Goal: Information Seeking & Learning: Learn about a topic

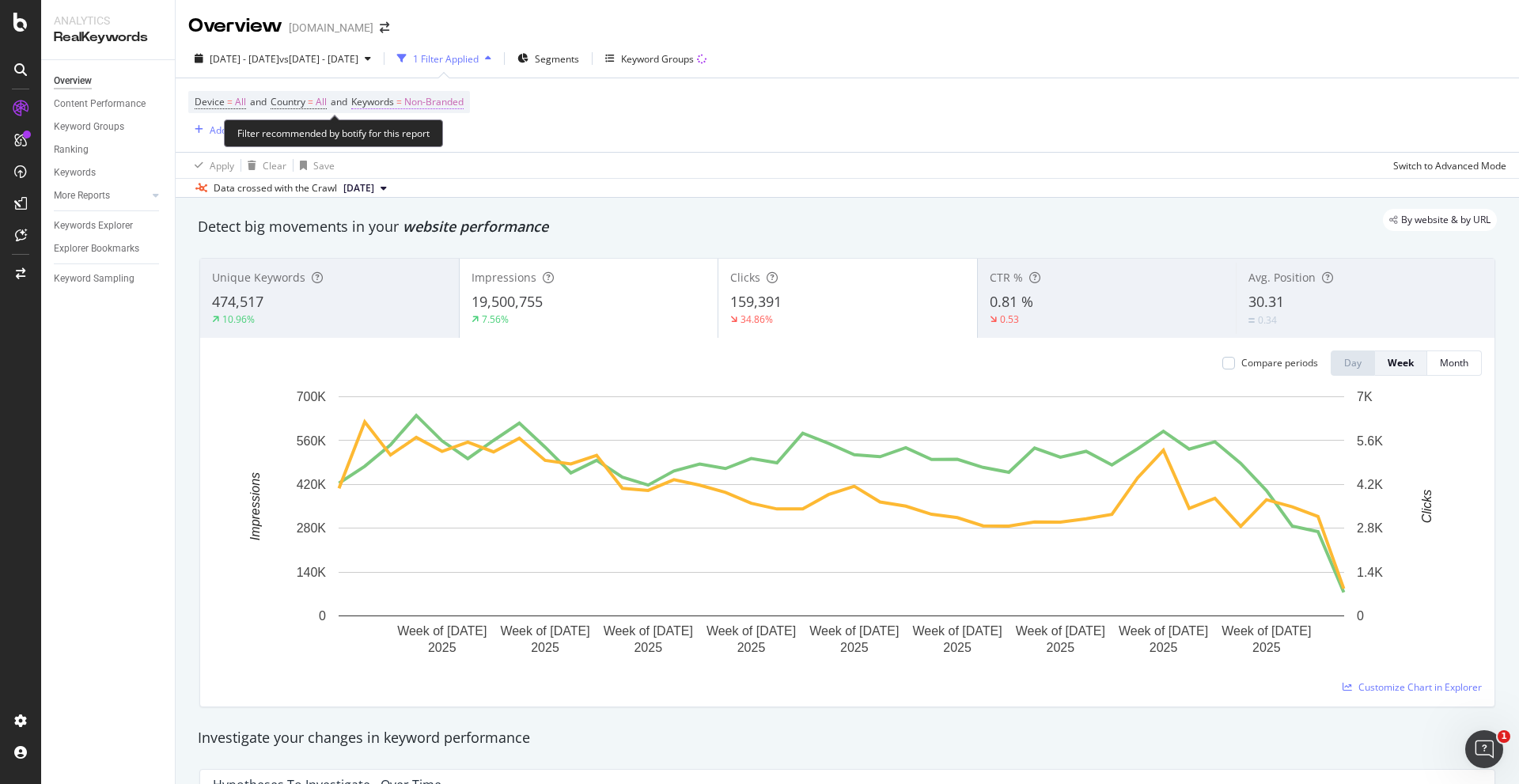
click at [435, 105] on span "Non-Branded" at bounding box center [434, 102] width 60 height 22
click at [446, 144] on icon "button" at bounding box center [449, 139] width 6 height 10
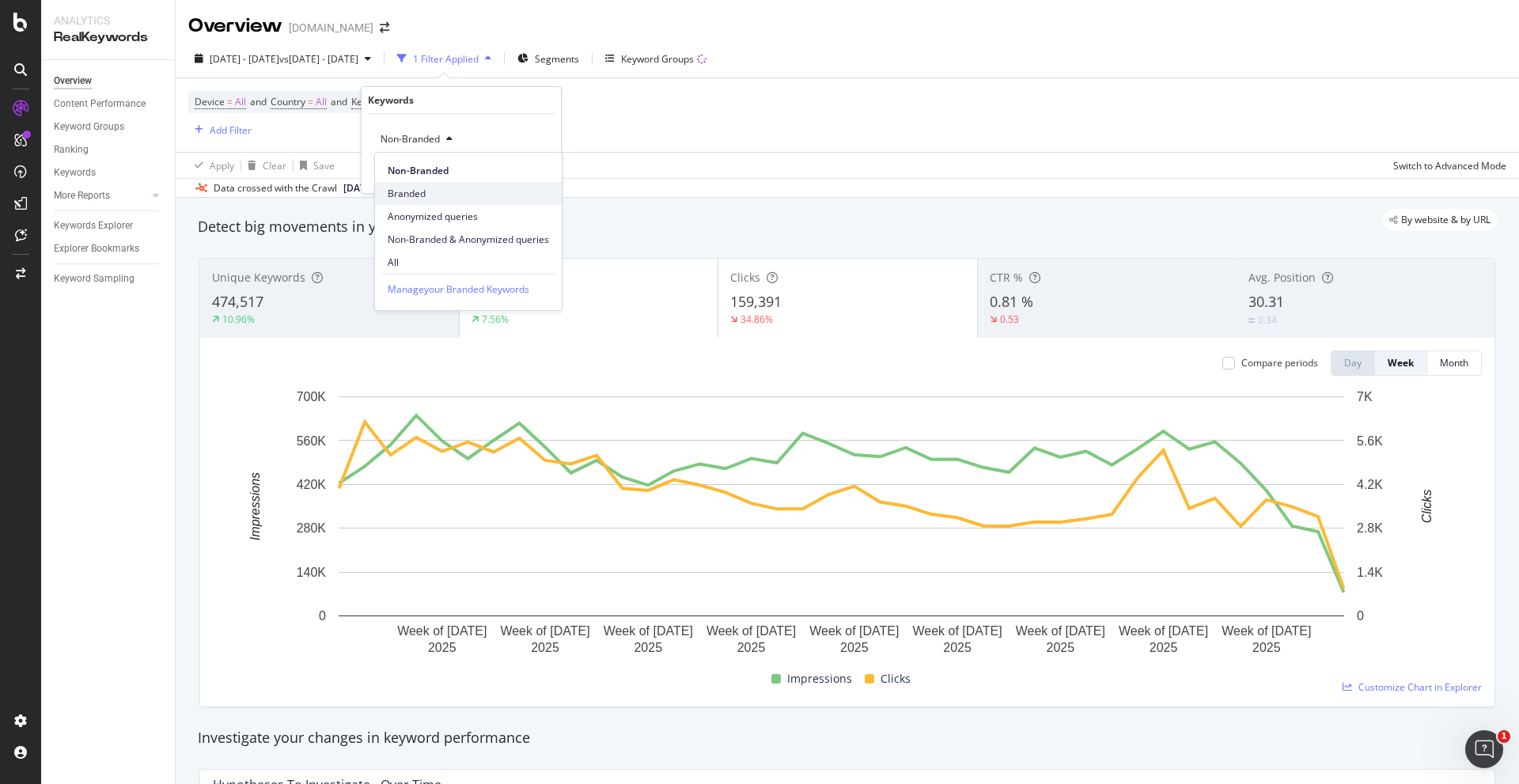
click at [454, 191] on span "Branded" at bounding box center [468, 194] width 161 height 14
click at [528, 175] on div "Apply" at bounding box center [536, 172] width 25 height 13
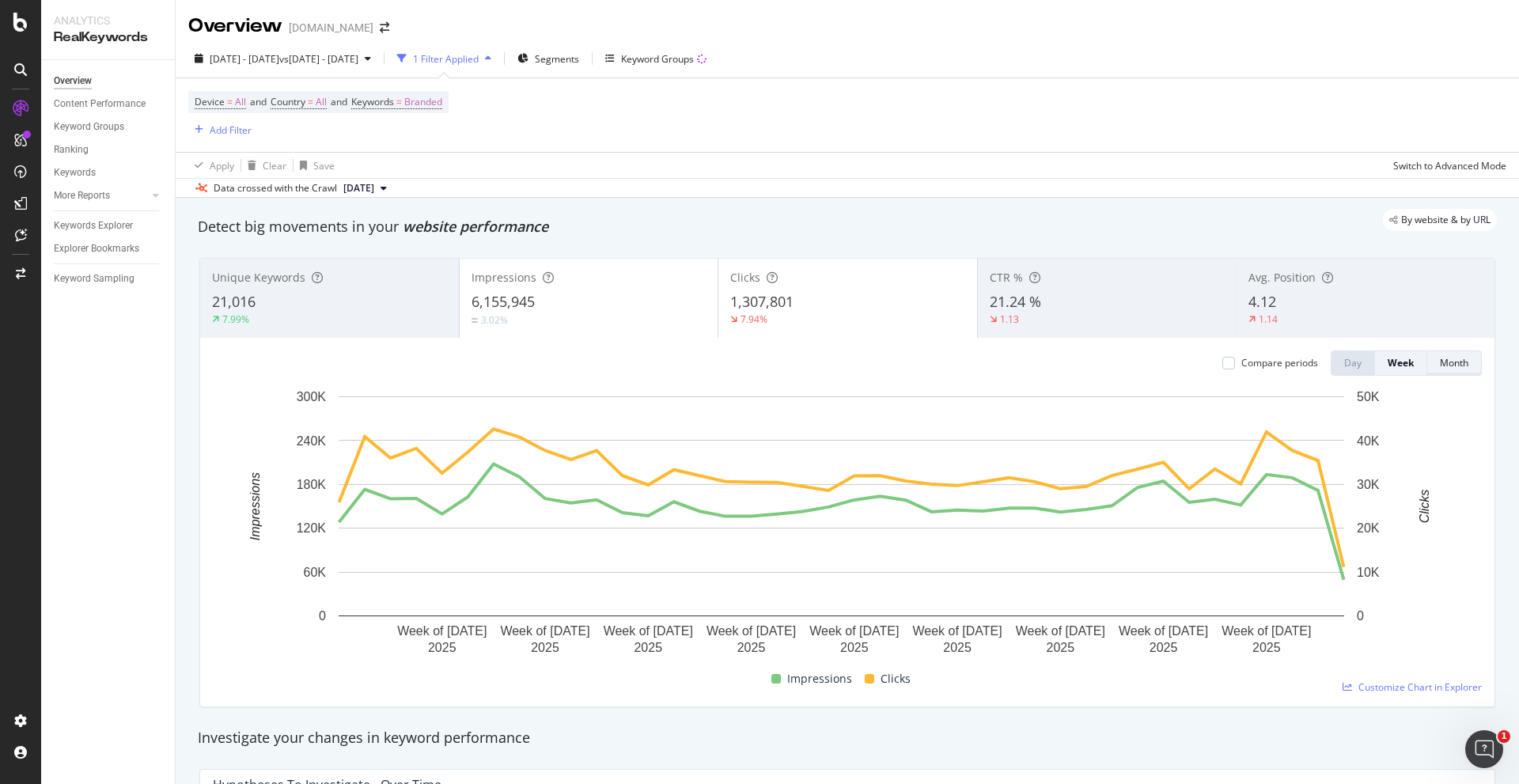
click at [1444, 369] on div "Month" at bounding box center [1454, 363] width 29 height 13
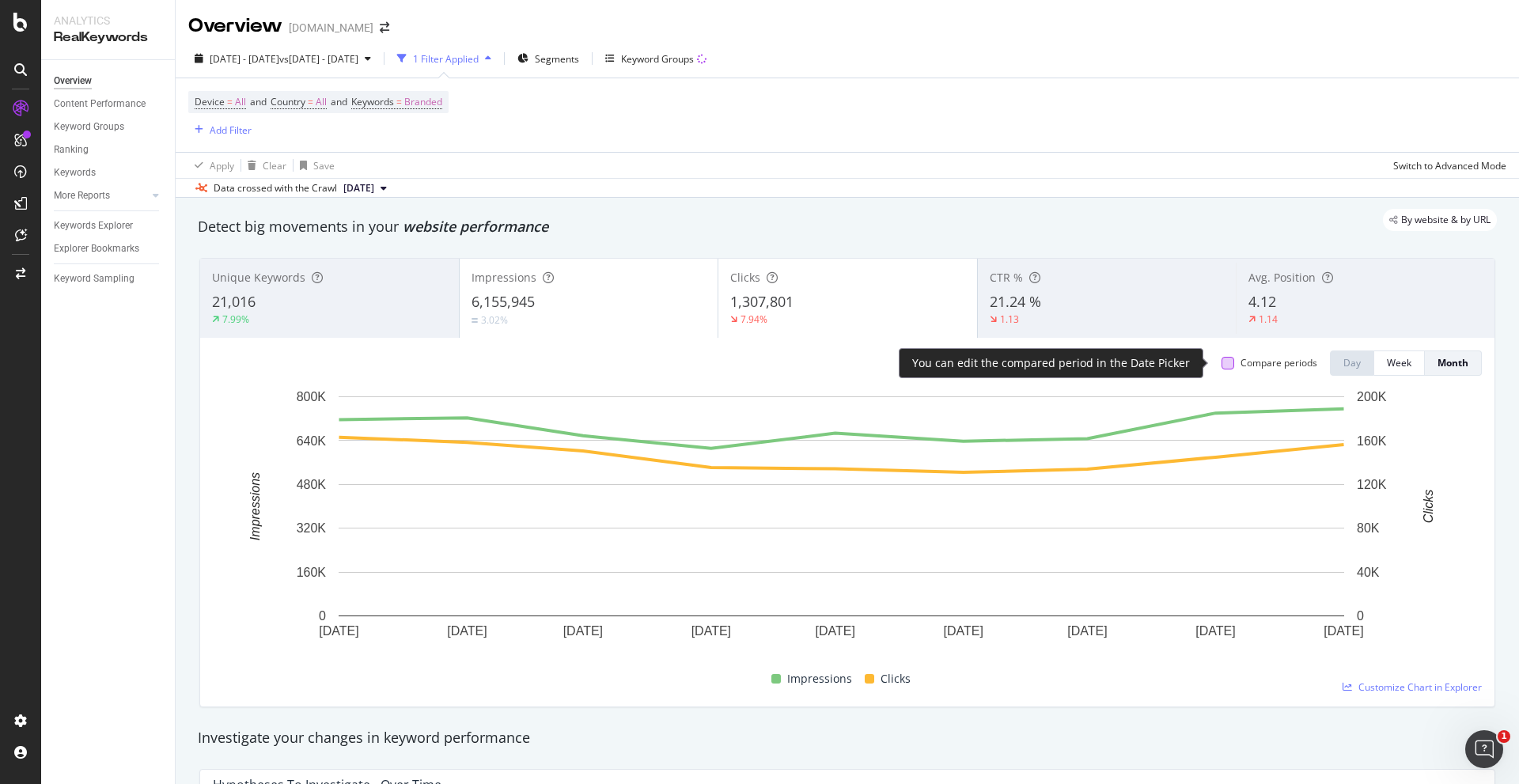
click at [1221, 365] on div at bounding box center [1228, 363] width 12 height 12
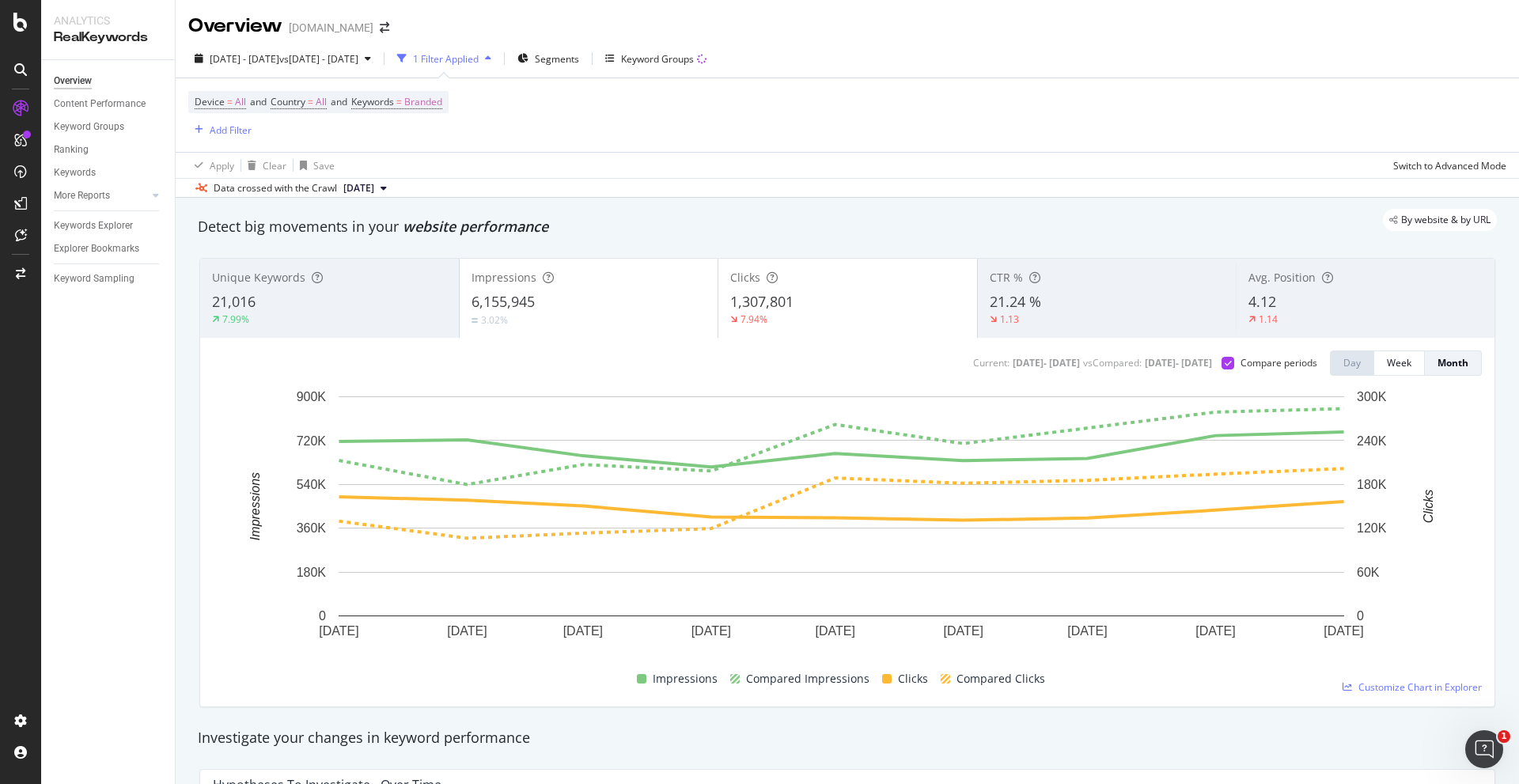
click at [539, 317] on div "3.02%" at bounding box center [589, 320] width 235 height 15
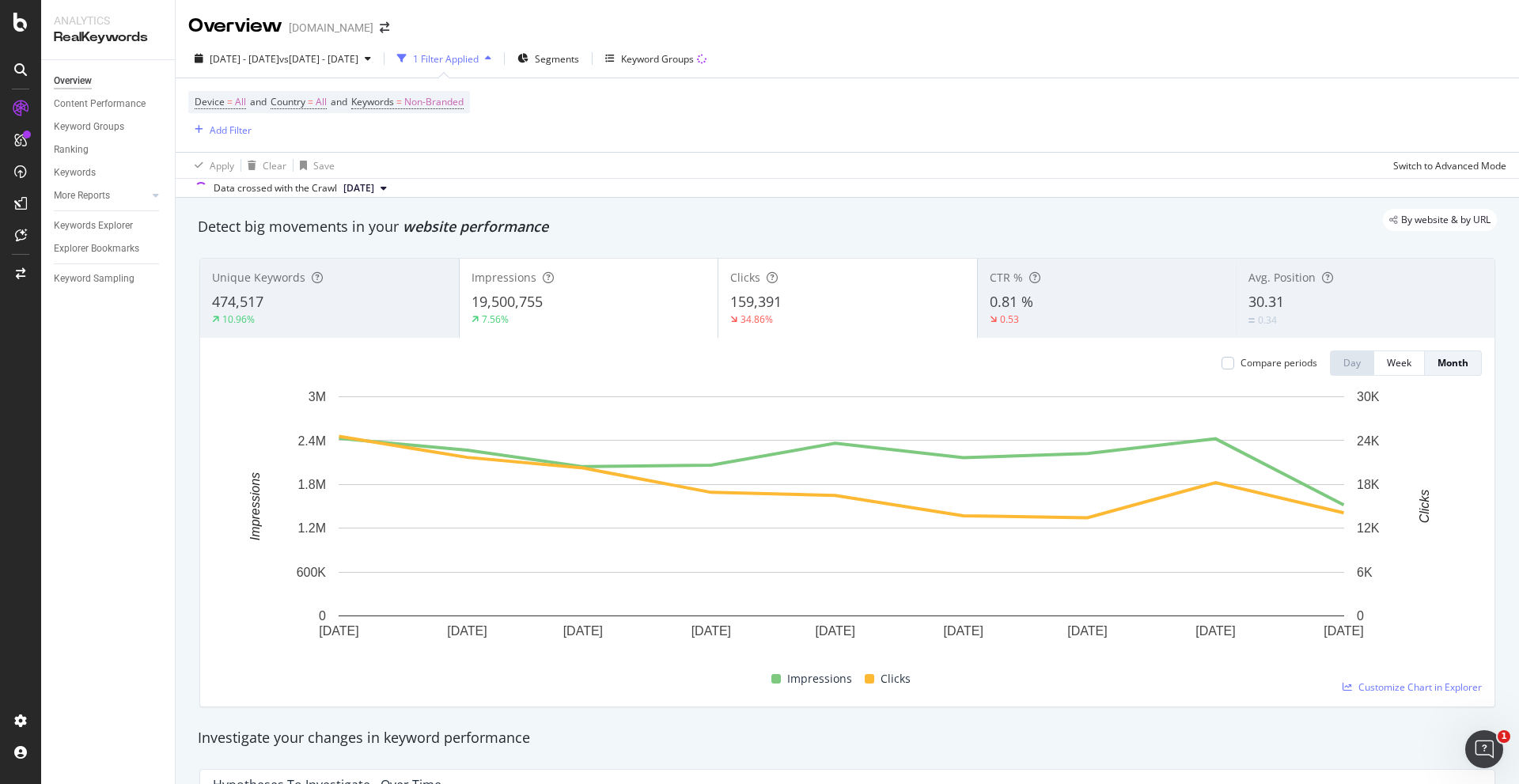
click at [478, 58] on div "1 Filter Applied" at bounding box center [445, 59] width 66 height 13
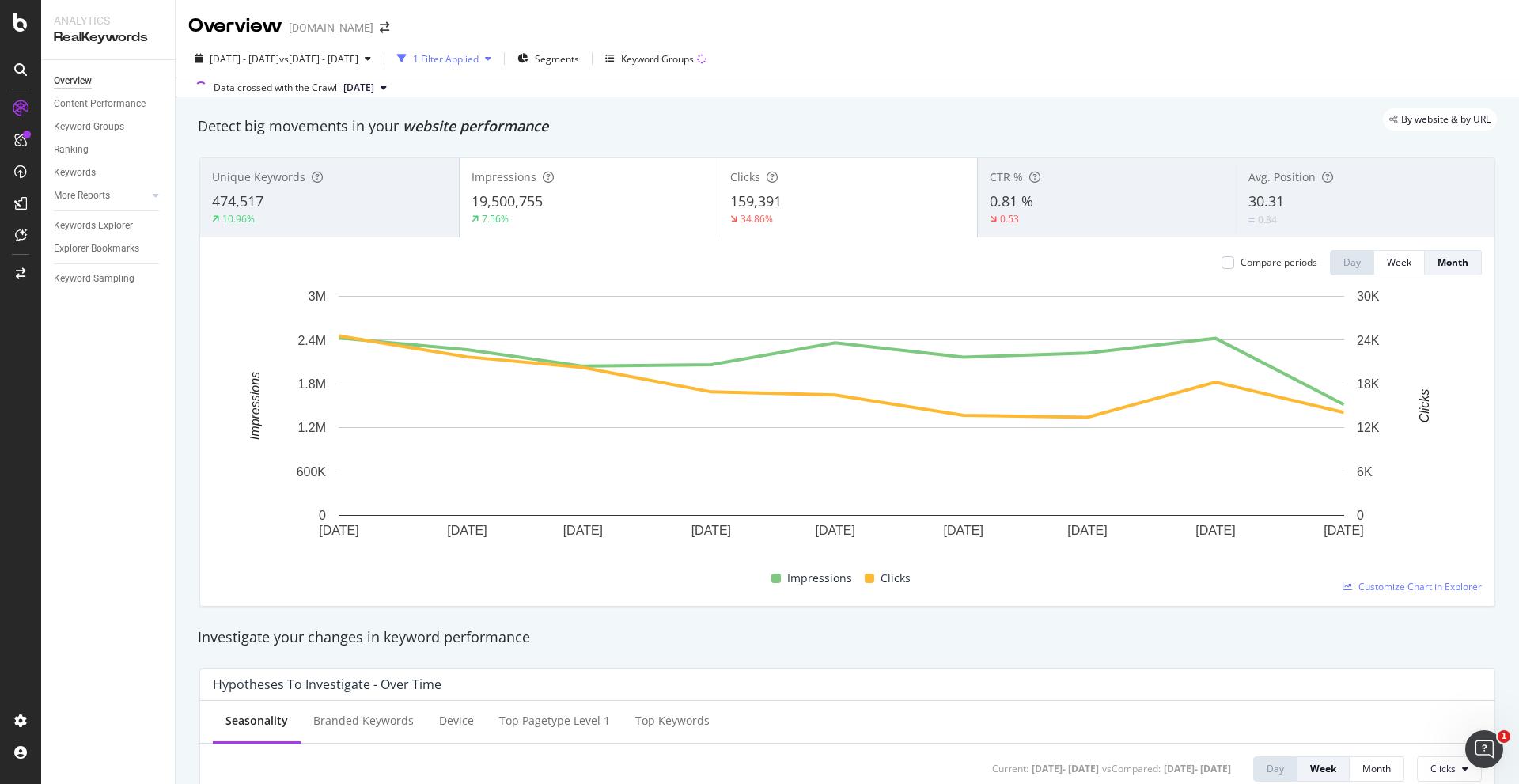
click at [478, 53] on div "1 Filter Applied" at bounding box center [445, 59] width 66 height 13
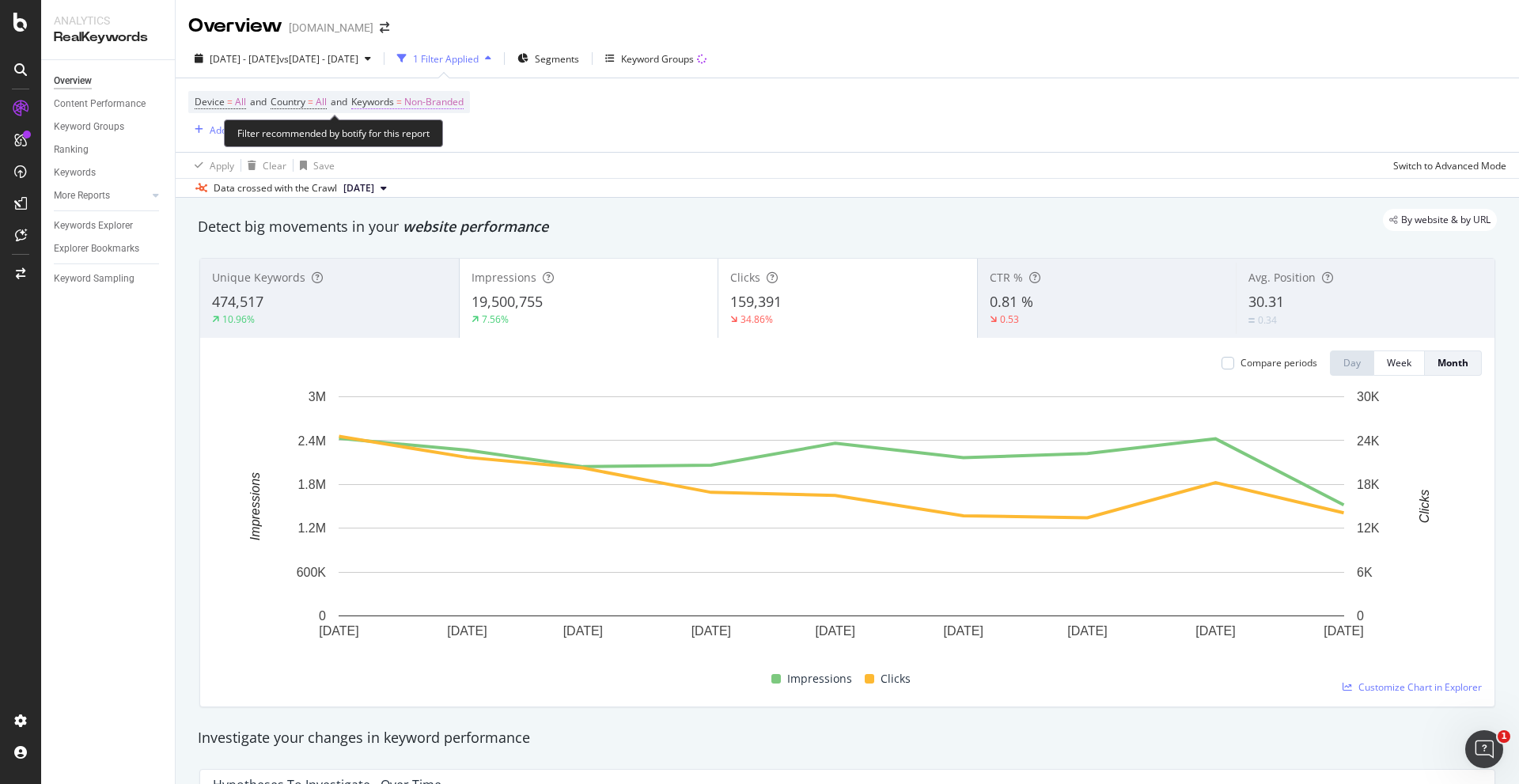
click at [418, 102] on span "Non-Branded" at bounding box center [434, 102] width 60 height 22
click at [420, 174] on div "Cancel Add filter Apply" at bounding box center [458, 173] width 180 height 16
click at [454, 137] on div "button" at bounding box center [449, 139] width 19 height 10
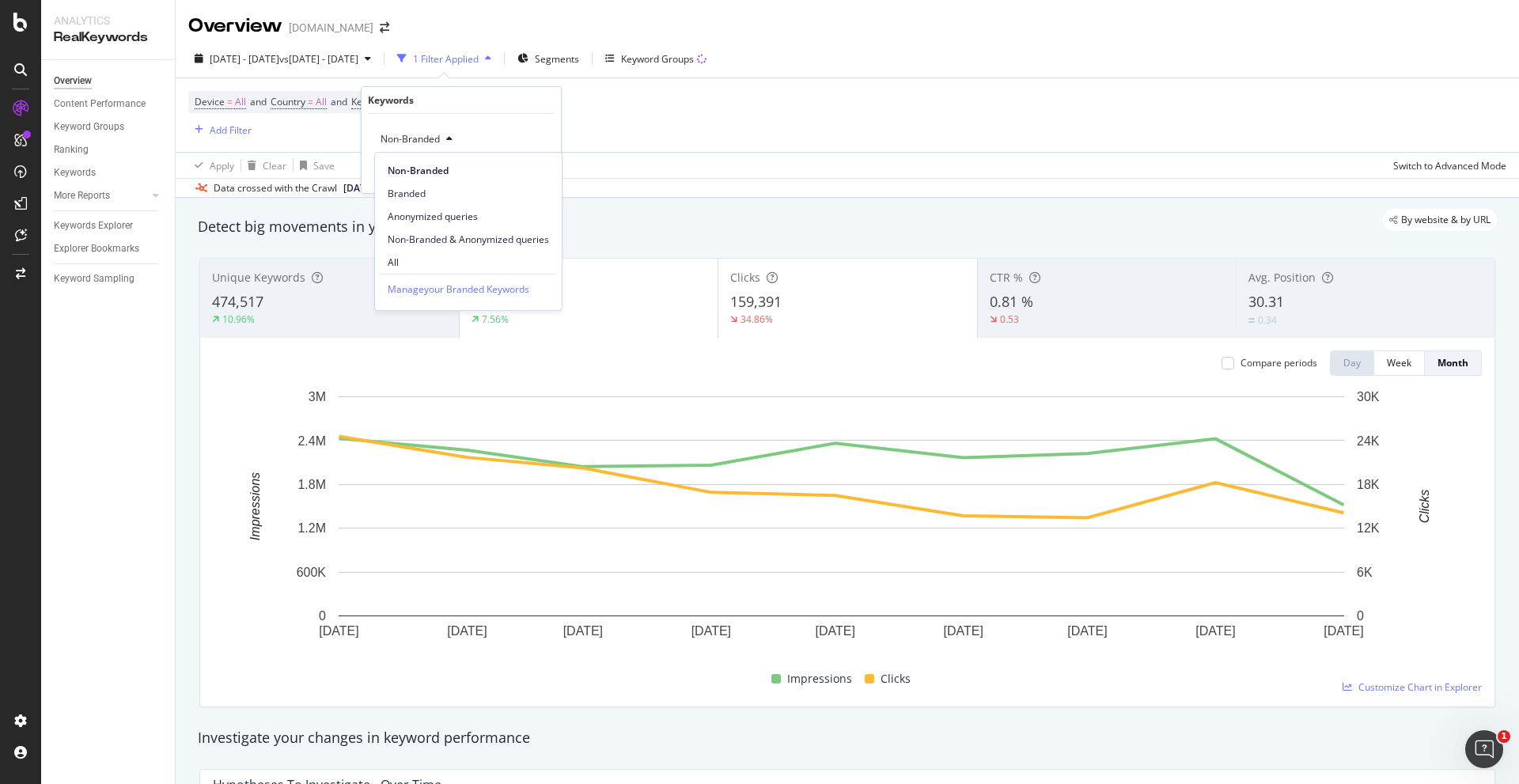
click at [486, 127] on div "Non-Branded Non-Branded Branded Anonymized queries Non-Branded & Anonymized que…" at bounding box center [461, 139] width 174 height 25
click at [428, 143] on span "Non-Branded" at bounding box center [407, 138] width 66 height 13
click at [416, 254] on div "All" at bounding box center [469, 262] width 187 height 23
click at [535, 173] on div "Apply" at bounding box center [536, 172] width 25 height 13
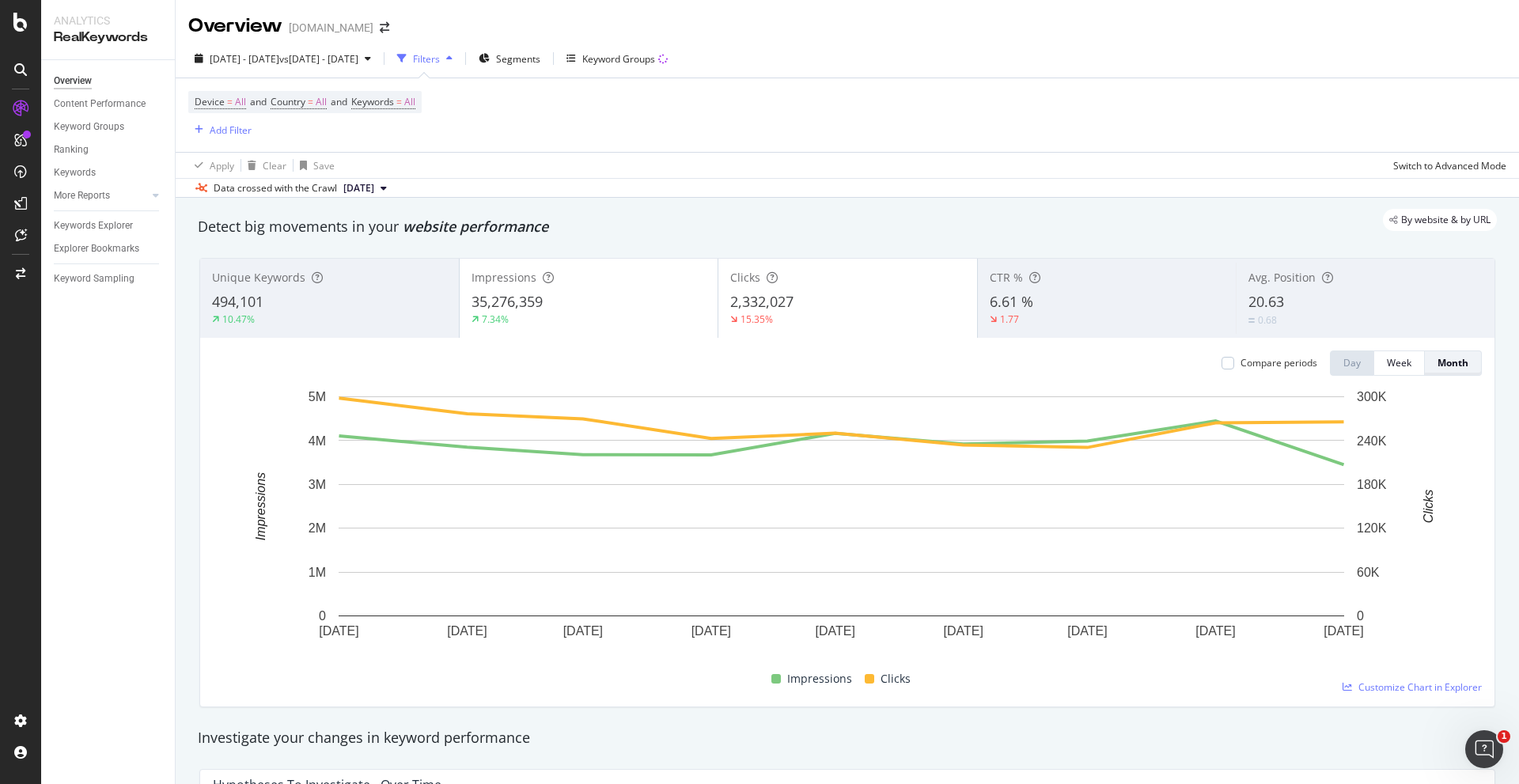
click at [1459, 355] on button "Month" at bounding box center [1453, 363] width 57 height 25
click at [1252, 365] on div "Compare periods" at bounding box center [1278, 363] width 77 height 13
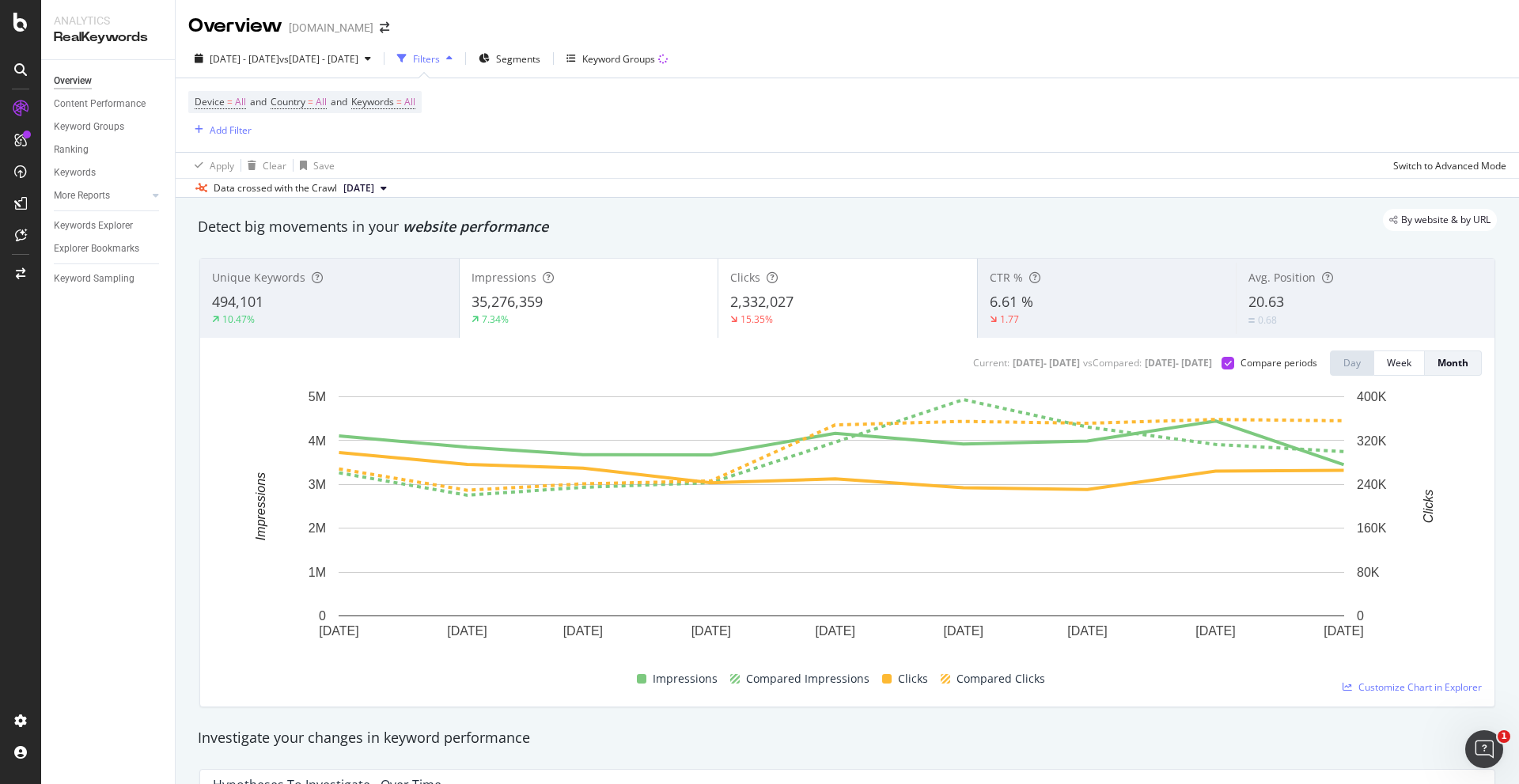
click at [159, 355] on div "Overview Content Performance Keyword Groups Ranking Keywords More Reports Count…" at bounding box center [108, 421] width 134 height 723
click at [112, 379] on div "Overview Content Performance Keyword Groups Ranking Keywords More Reports Count…" at bounding box center [108, 421] width 134 height 723
click at [93, 452] on div "Overview Content Performance Keyword Groups Ranking Keywords More Reports Count…" at bounding box center [108, 421] width 134 height 723
click at [1440, 364] on div "Month" at bounding box center [1452, 363] width 31 height 13
click at [374, 188] on span "[DATE]" at bounding box center [358, 188] width 31 height 14
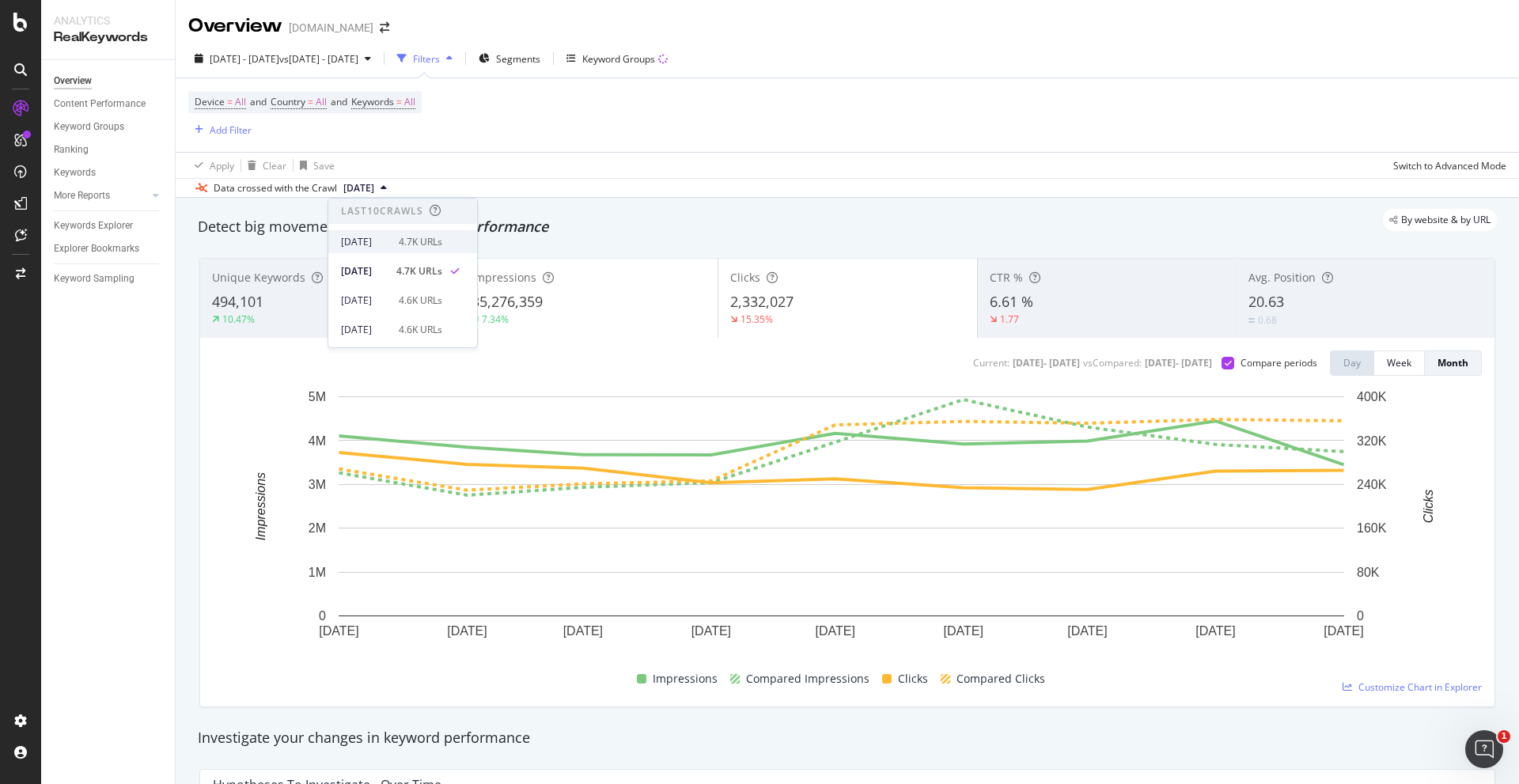
click at [424, 241] on div "2025 Oct. 5th 4.7K URLs" at bounding box center [392, 242] width 102 height 14
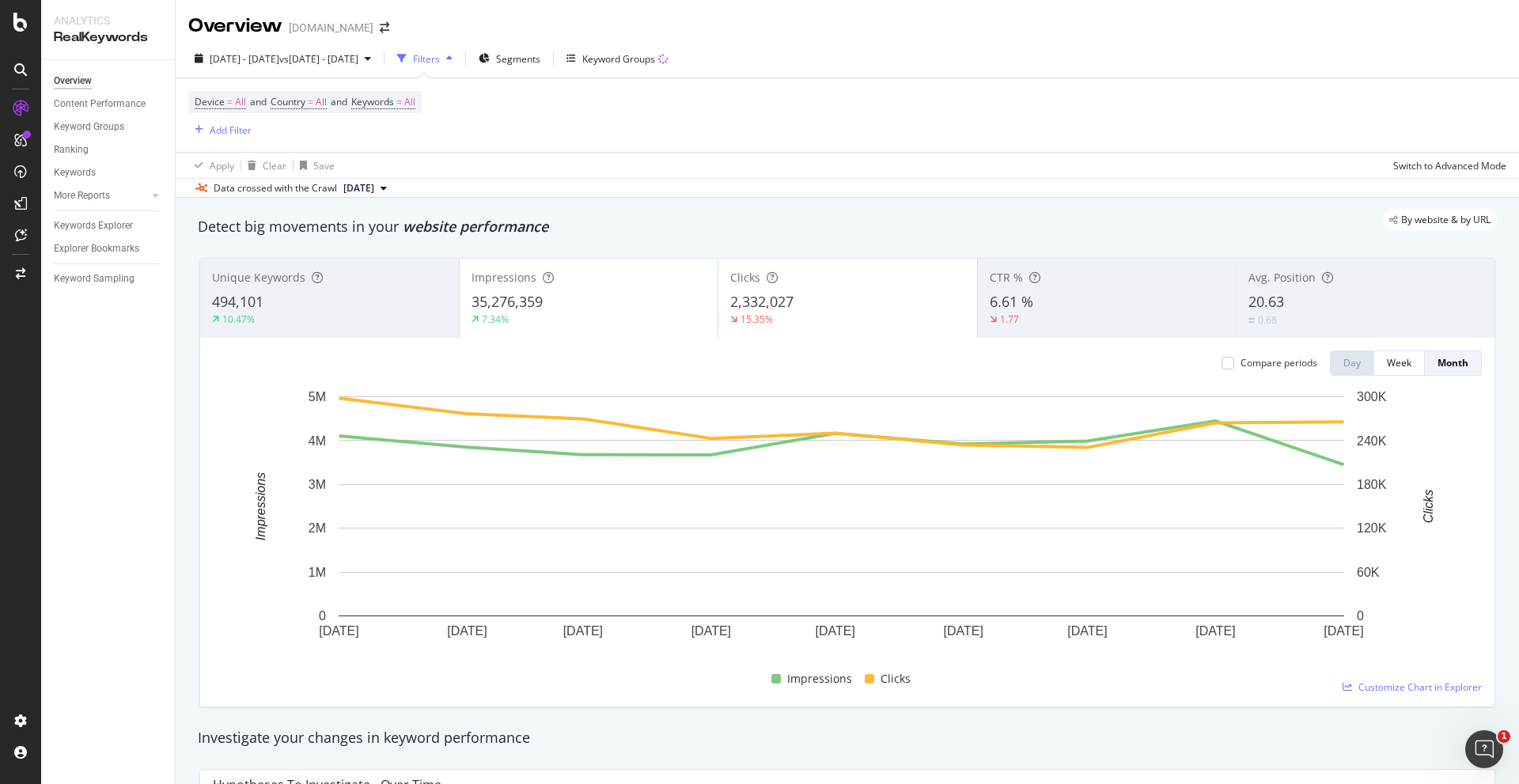
click at [1293, 362] on div "Compare periods" at bounding box center [1278, 363] width 77 height 13
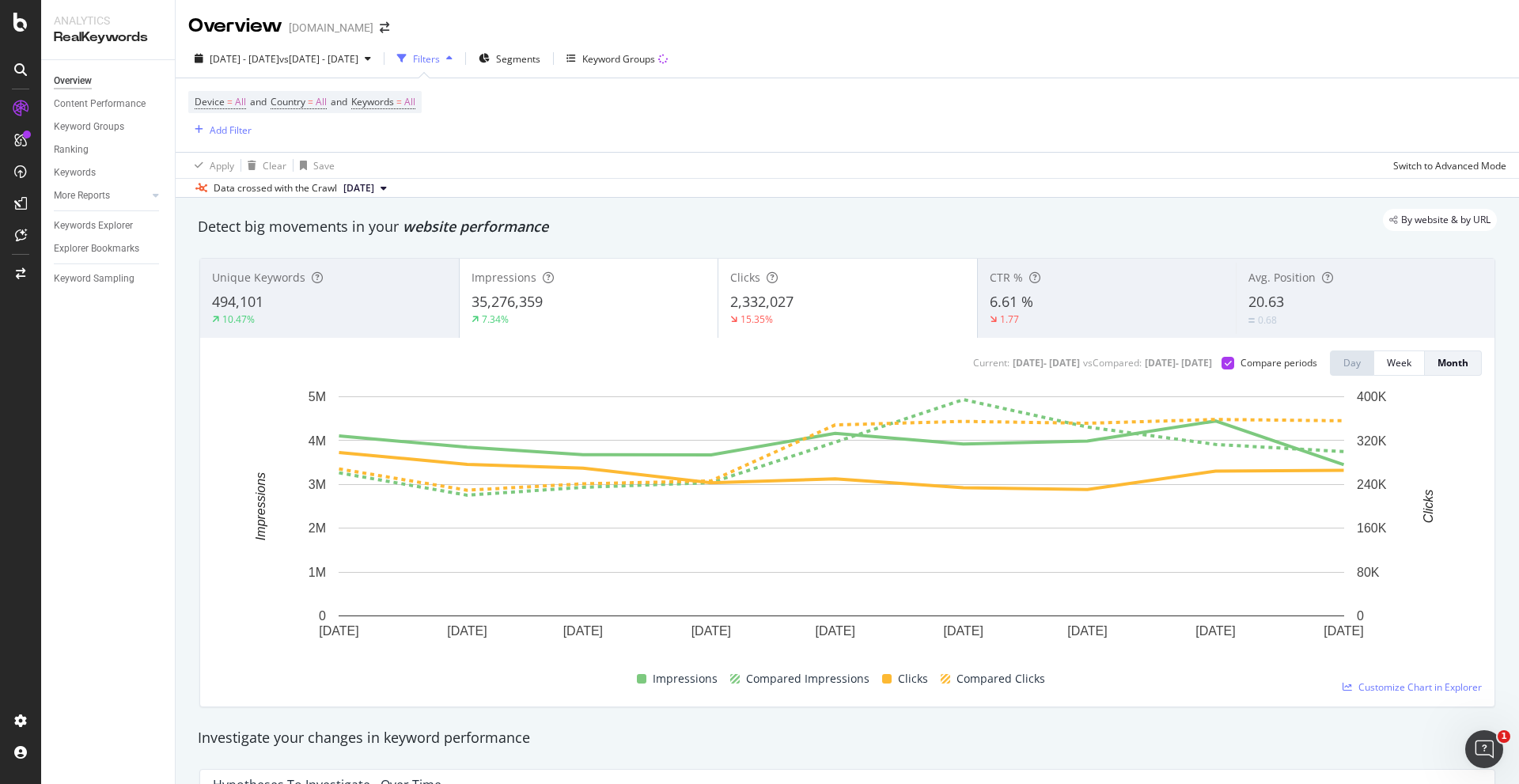
click at [122, 349] on div "Overview Content Performance Keyword Groups Ranking Keywords More Reports Count…" at bounding box center [108, 421] width 134 height 723
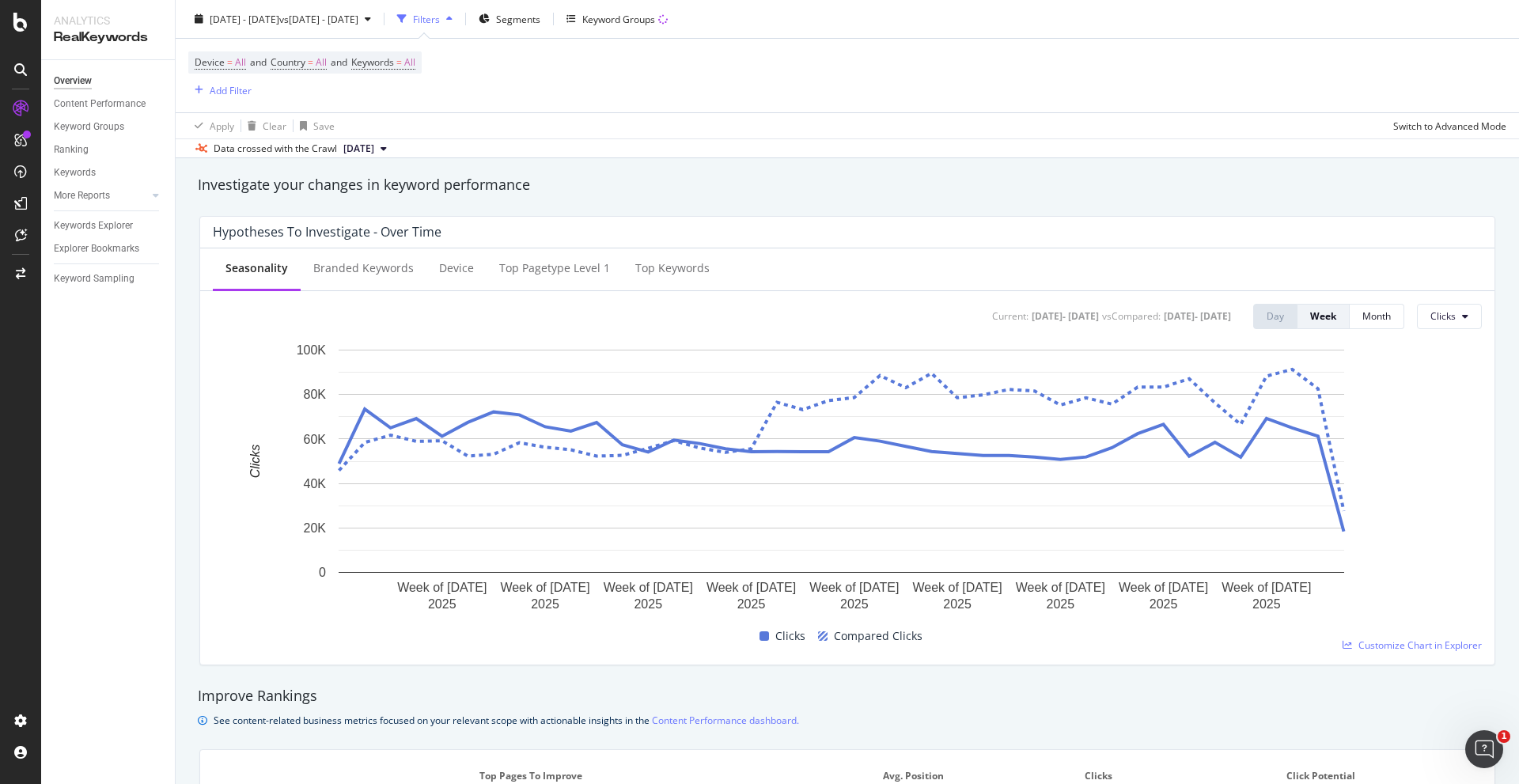
scroll to position [553, 0]
click at [1364, 319] on div "Month" at bounding box center [1376, 314] width 29 height 13
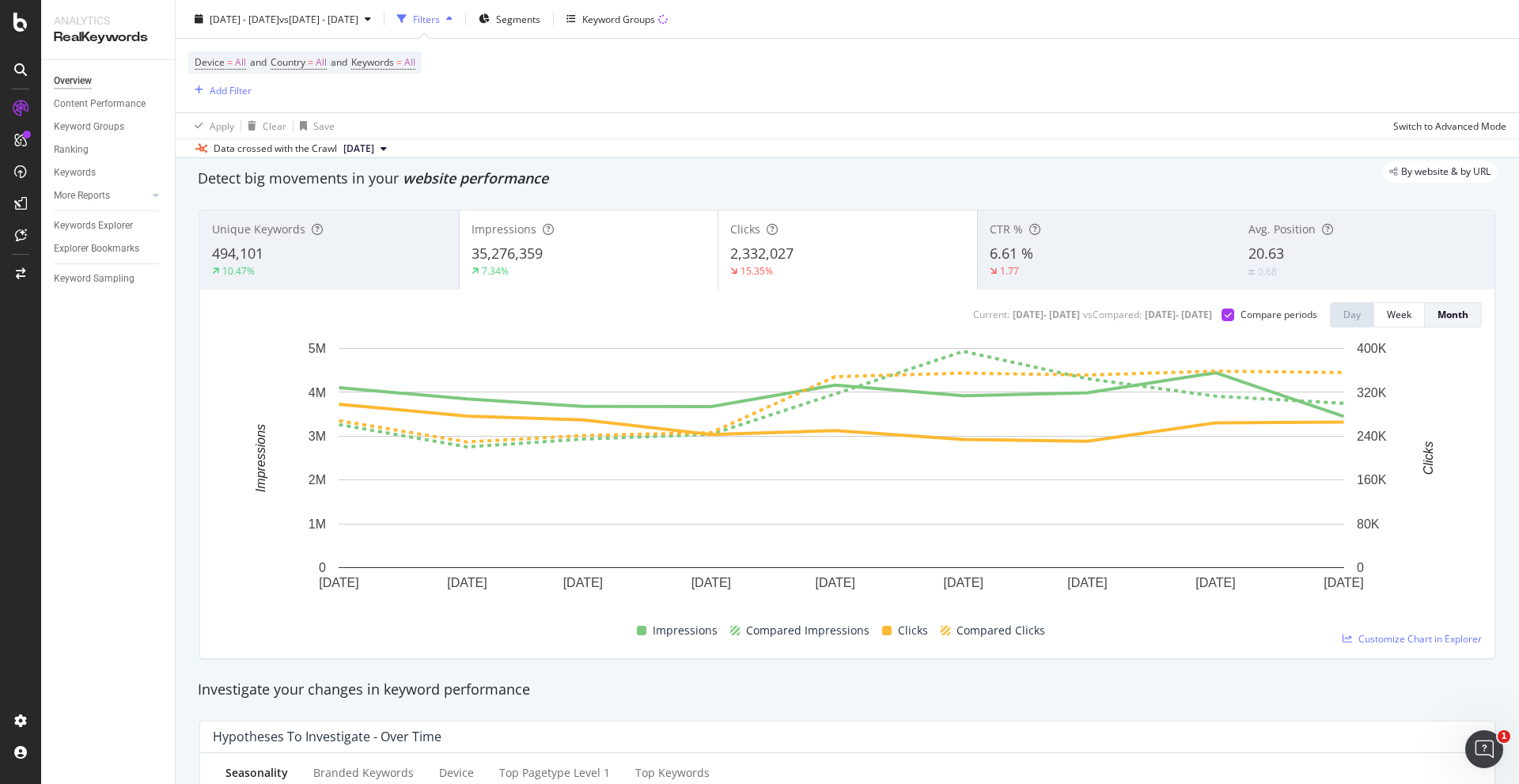
scroll to position [0, 0]
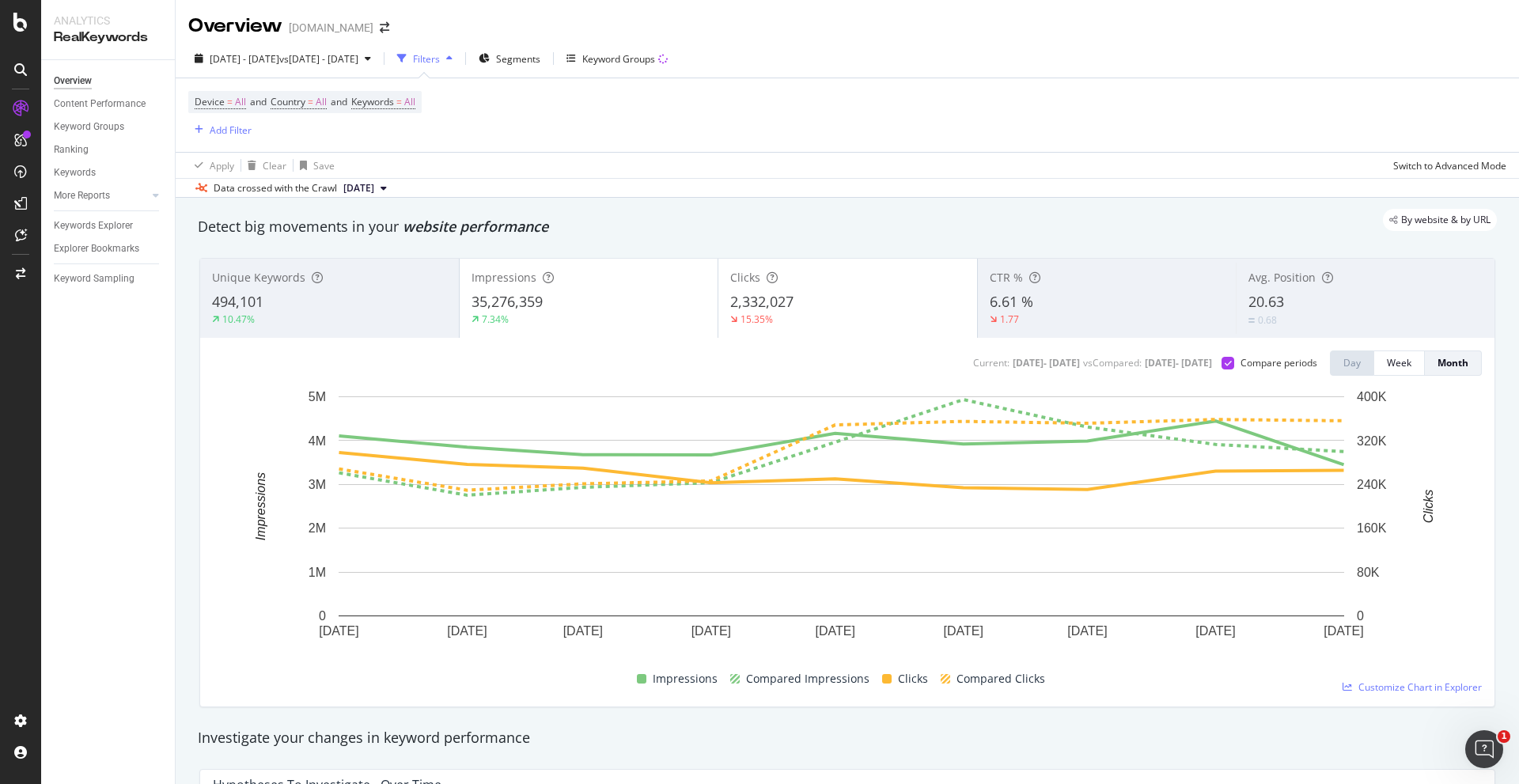
click at [809, 317] on div "15.35%" at bounding box center [847, 320] width 235 height 14
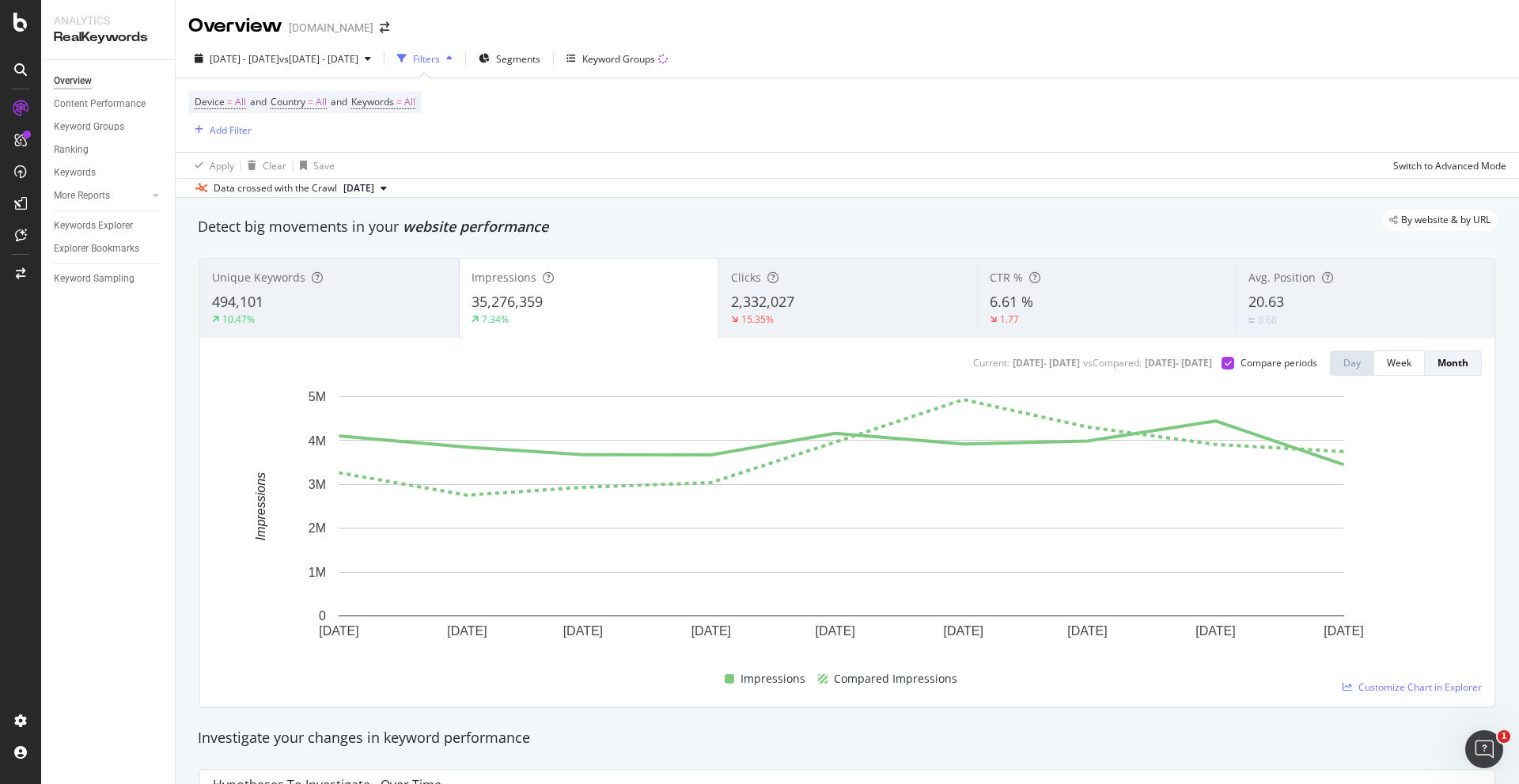
click at [497, 310] on span "35,276,359" at bounding box center [507, 301] width 71 height 19
click at [506, 299] on span "35,276,359" at bounding box center [507, 301] width 71 height 19
click at [510, 299] on span "35,276,359" at bounding box center [507, 301] width 71 height 19
click at [527, 306] on span "35,276,359" at bounding box center [507, 301] width 71 height 19
click at [57, 447] on div "Overview Content Performance Keyword Groups Ranking Keywords More Reports Count…" at bounding box center [108, 421] width 134 height 723
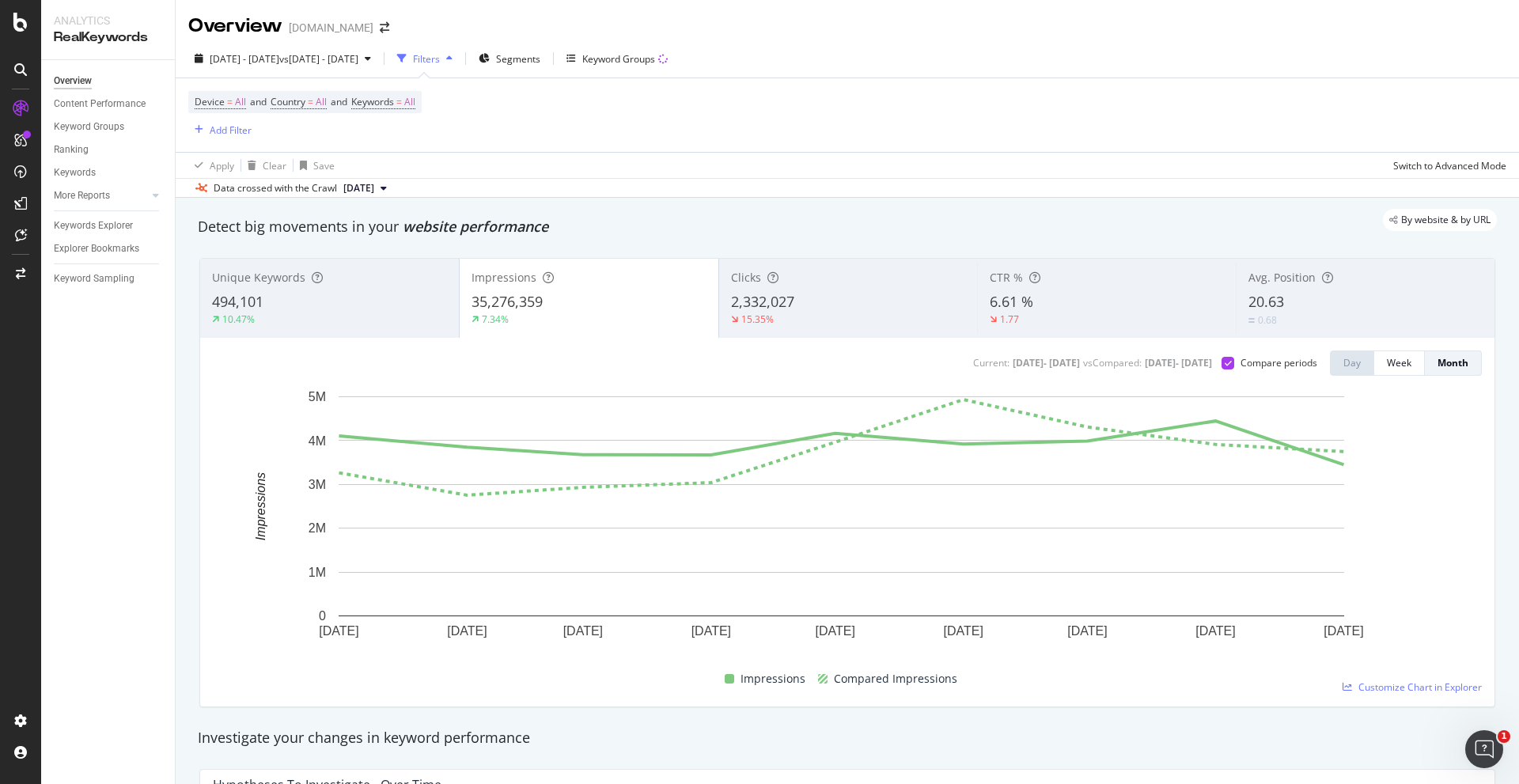
click at [72, 438] on div "Overview Content Performance Keyword Groups Ranking Keywords More Reports Count…" at bounding box center [108, 421] width 134 height 723
click at [1410, 171] on div "Switch to Advanced Mode" at bounding box center [1449, 165] width 113 height 13
click at [1410, 171] on div "Switch back to Simple mode" at bounding box center [1445, 165] width 123 height 13
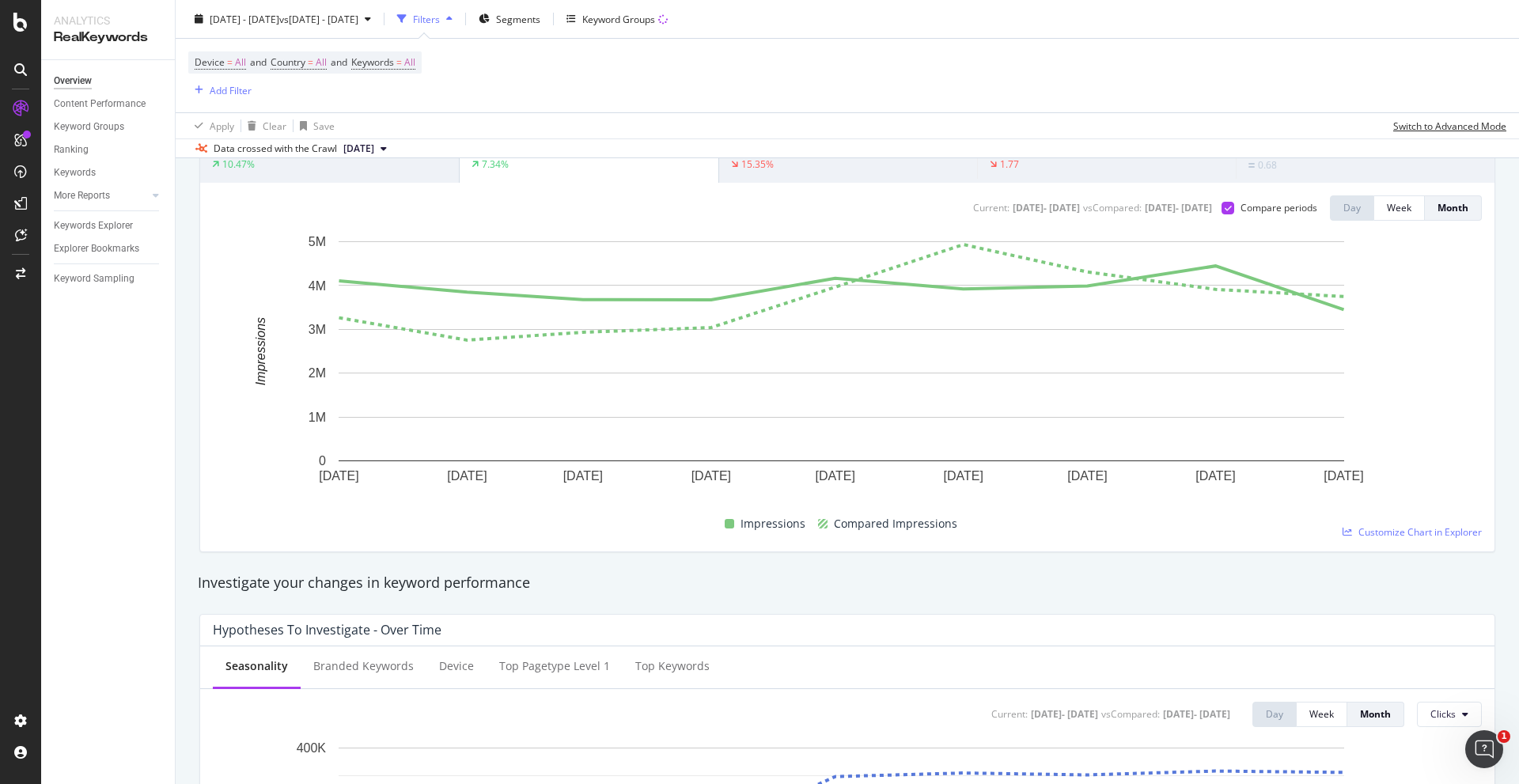
scroll to position [237, 0]
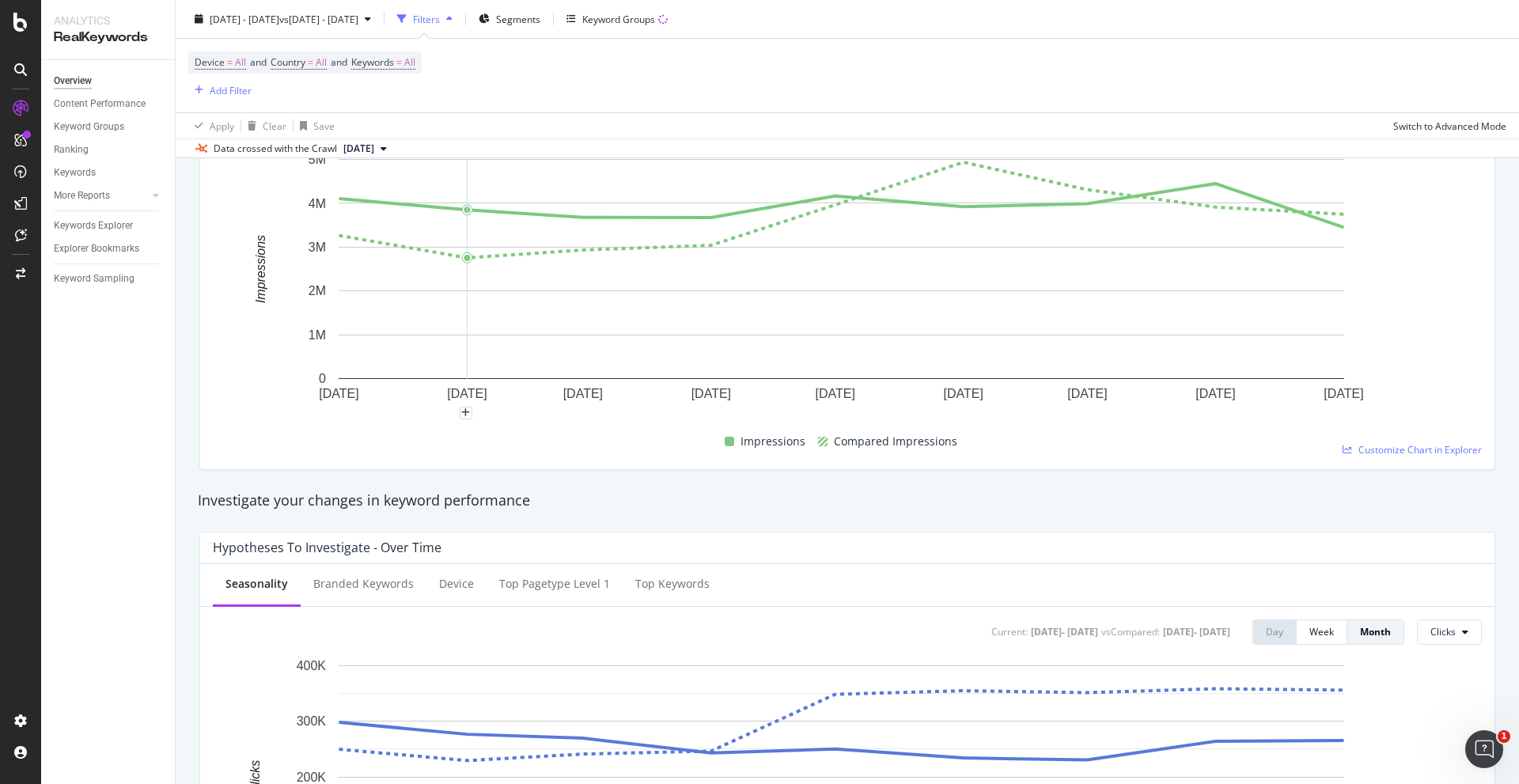
click at [457, 256] on icon "A chart." at bounding box center [841, 209] width 1004 height 95
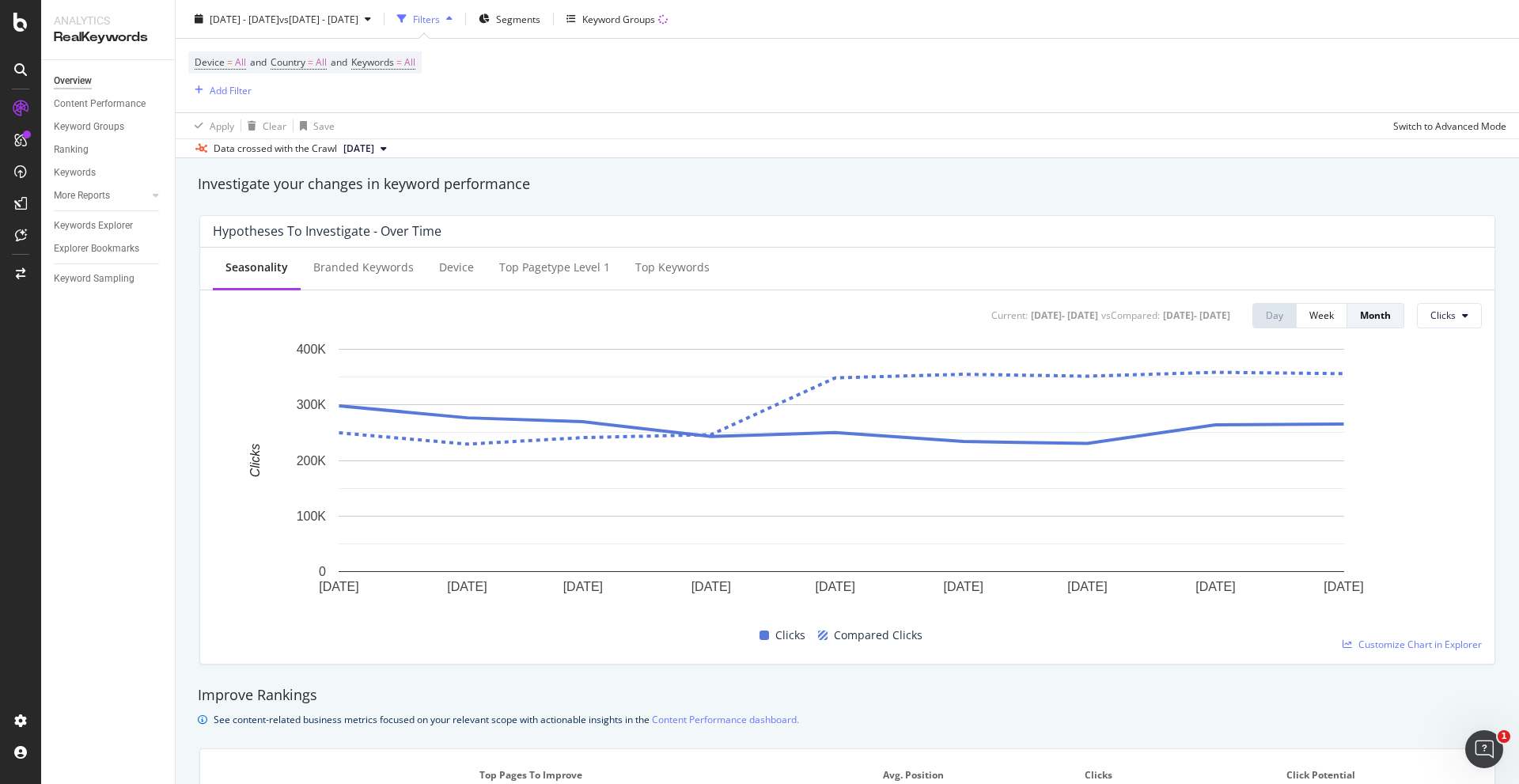
scroll to position [0, 0]
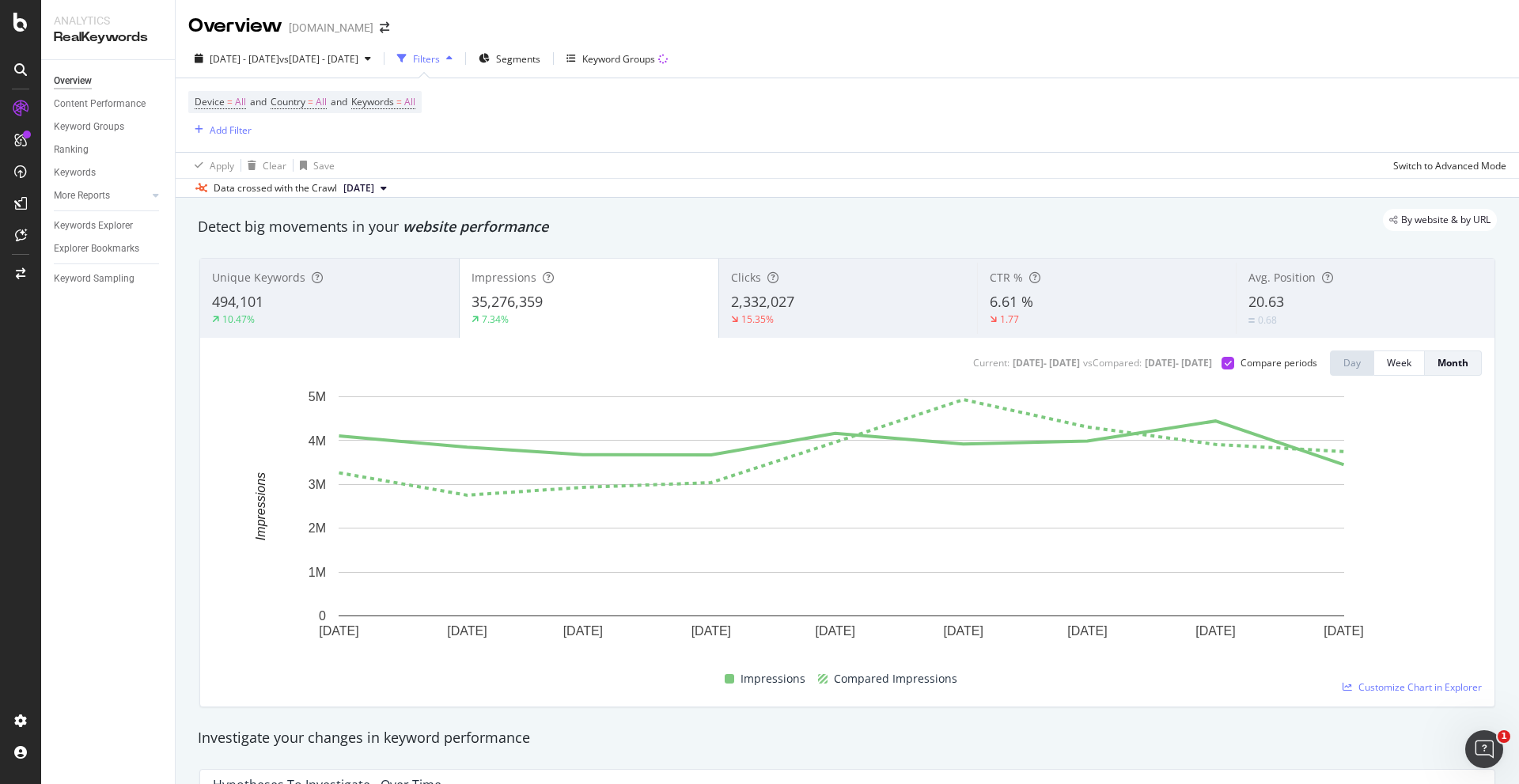
drag, startPoint x: 375, startPoint y: 212, endPoint x: 291, endPoint y: 221, distance: 84.5
click at [291, 221] on div "By website & by URL" at bounding box center [839, 219] width 1315 height 22
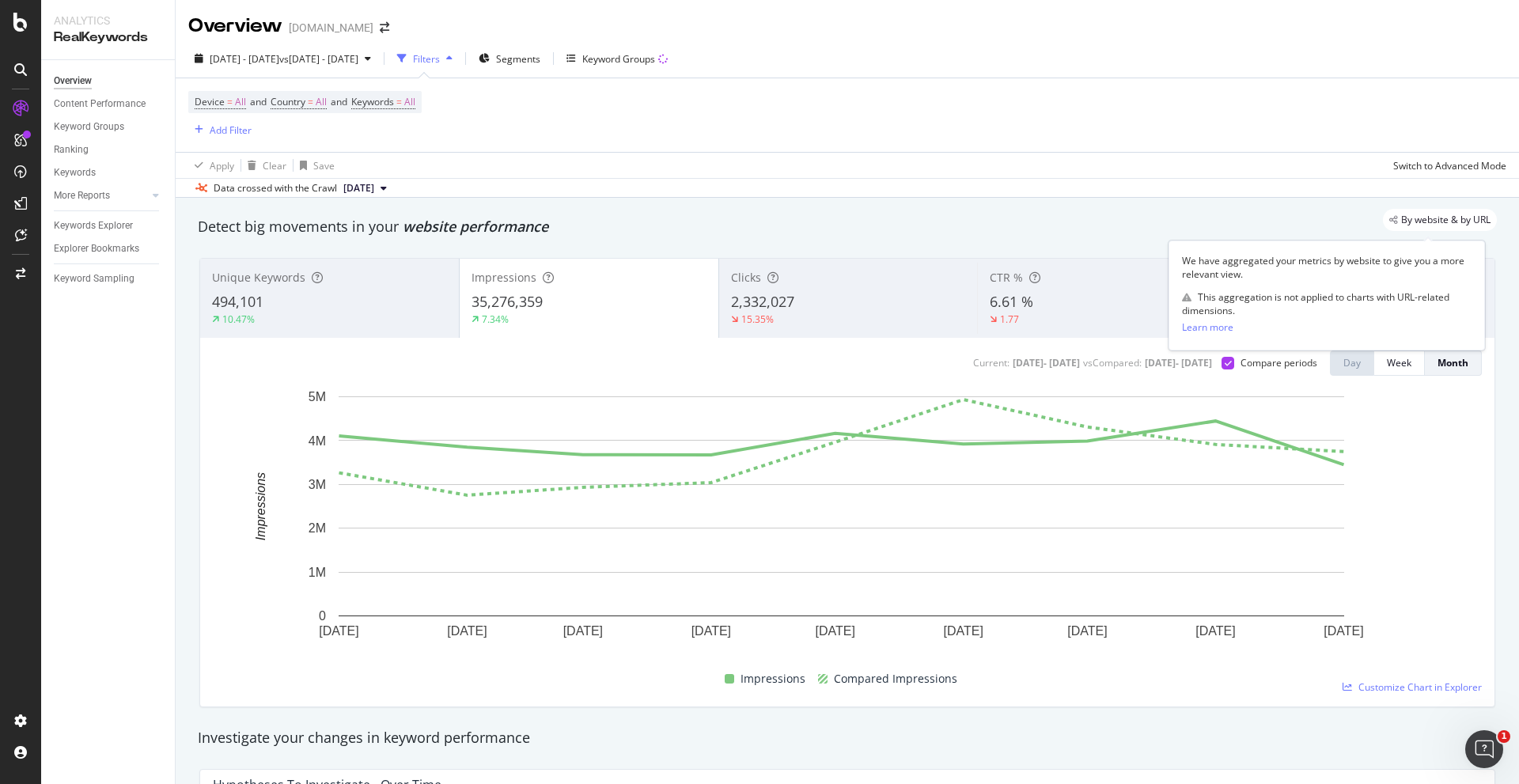
click at [1436, 215] on span "By website & by URL" at bounding box center [1445, 219] width 89 height 10
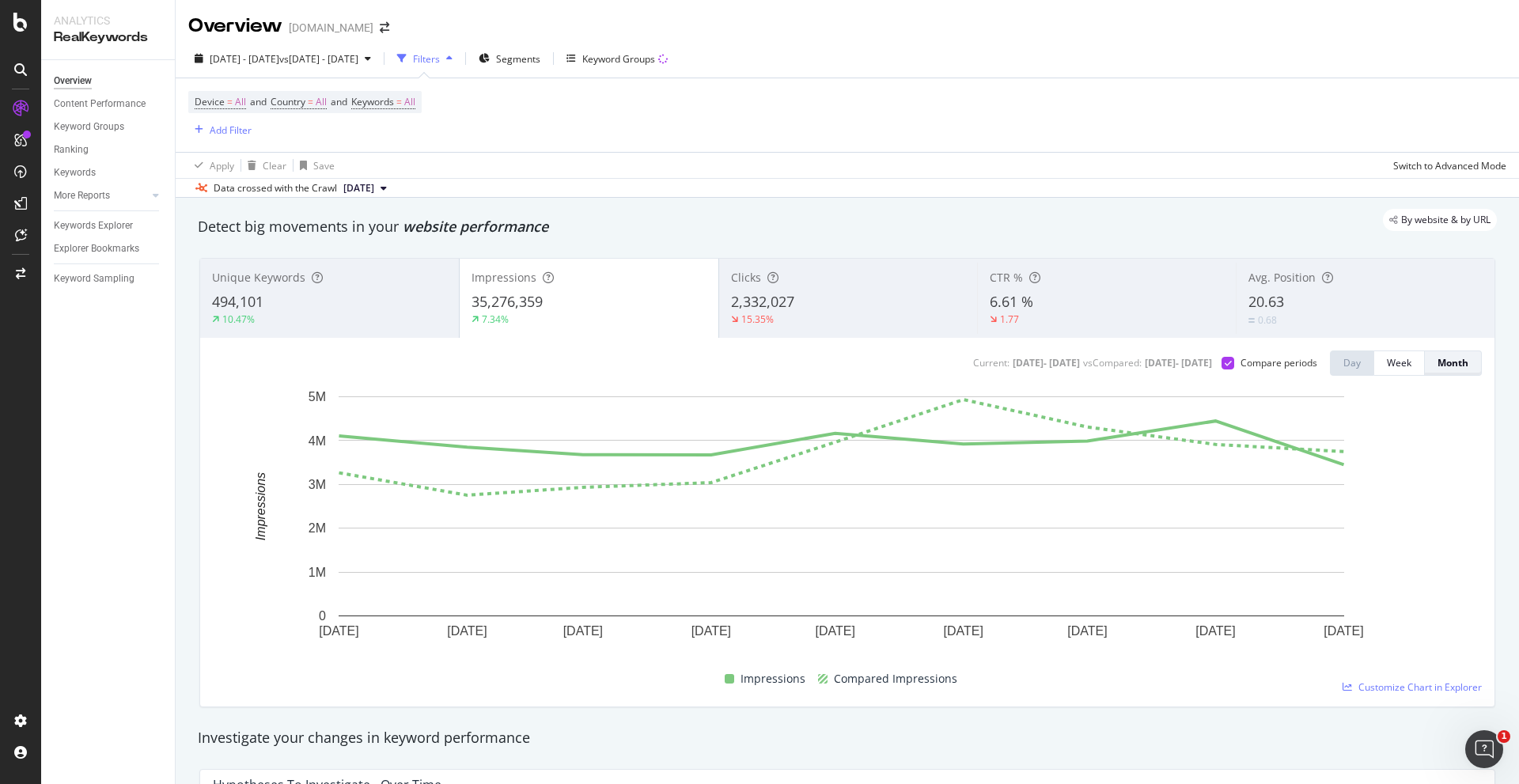
click at [1451, 366] on div "Month" at bounding box center [1452, 363] width 31 height 13
drag, startPoint x: 543, startPoint y: 304, endPoint x: 240, endPoint y: 421, distance: 324.8
click at [1410, 689] on span "Customize Chart in Explorer" at bounding box center [1419, 687] width 123 height 13
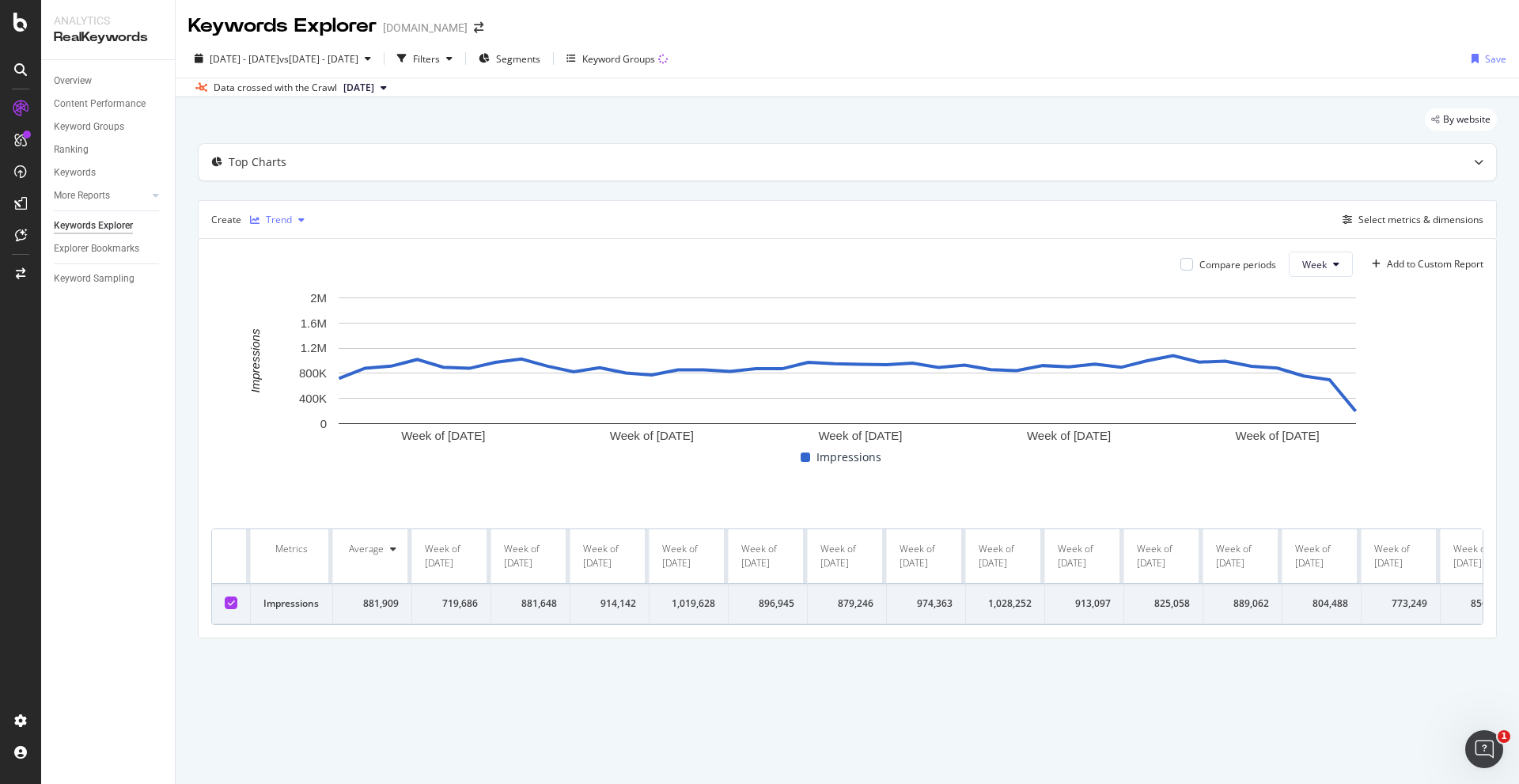
click at [273, 218] on div "Trend" at bounding box center [278, 219] width 26 height 10
click at [290, 243] on div "Table" at bounding box center [294, 246] width 25 height 13
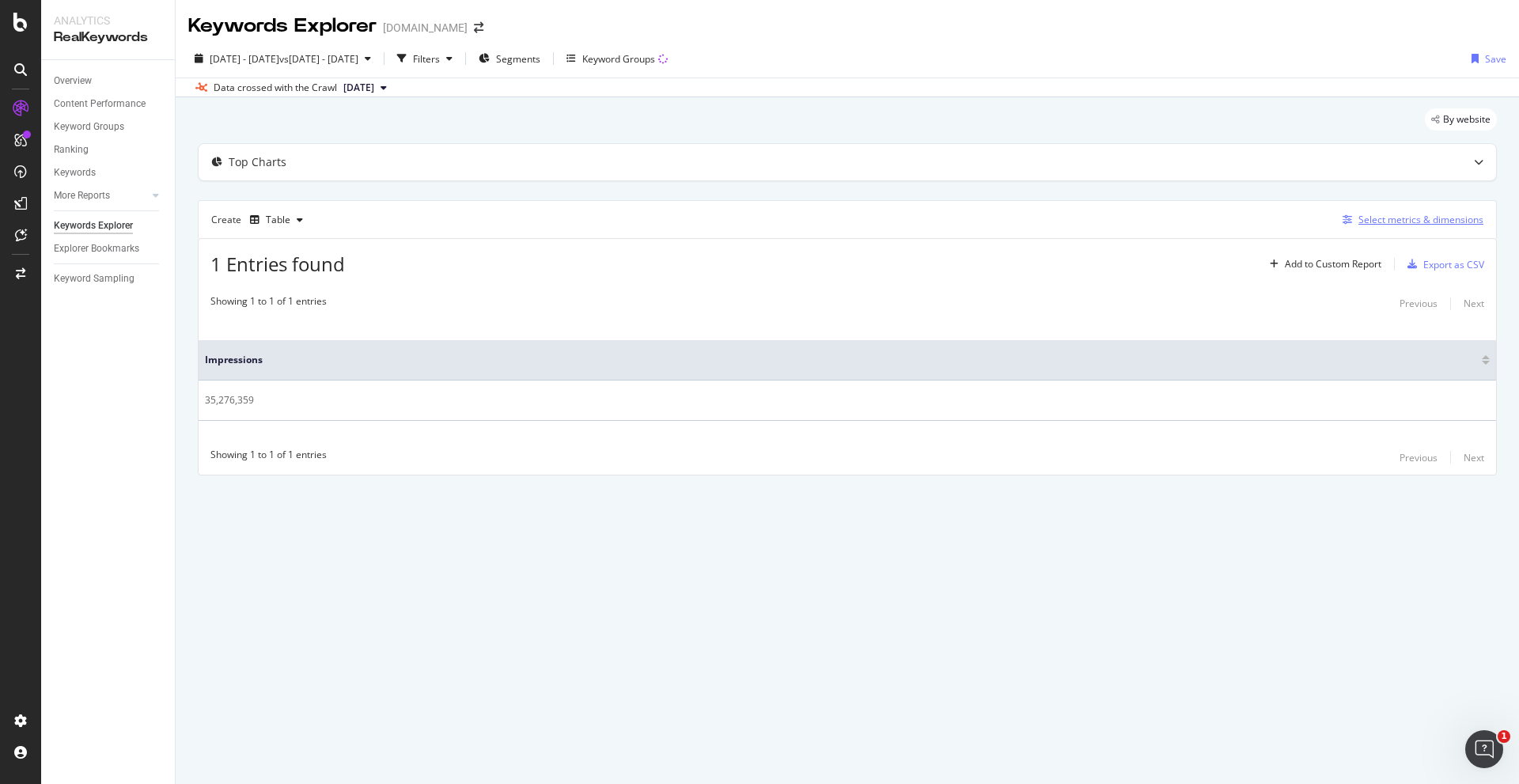
click at [1379, 217] on div "Select metrics & dimensions" at bounding box center [1420, 219] width 125 height 13
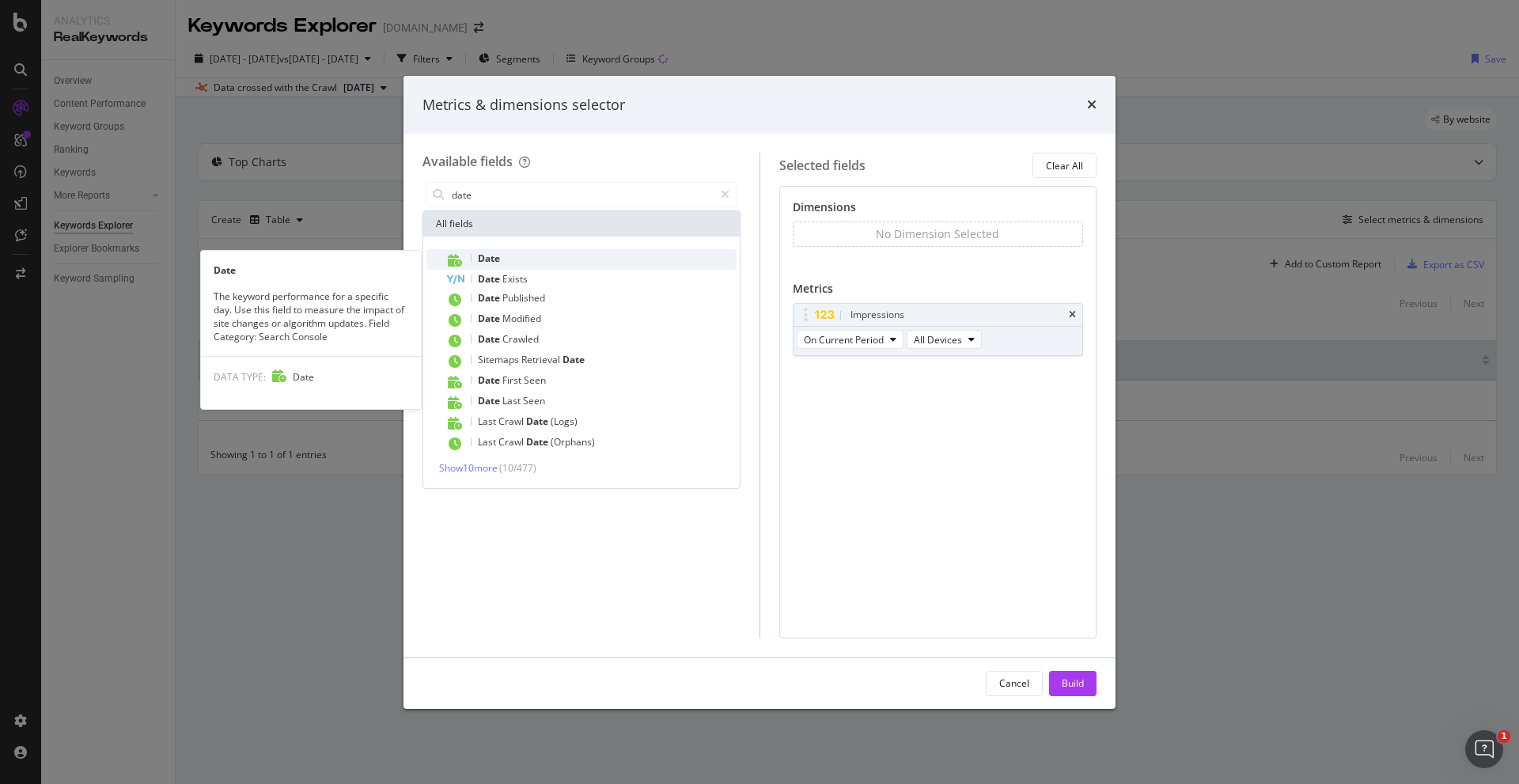
click at [501, 254] on div "Date" at bounding box center [591, 259] width 291 height 20
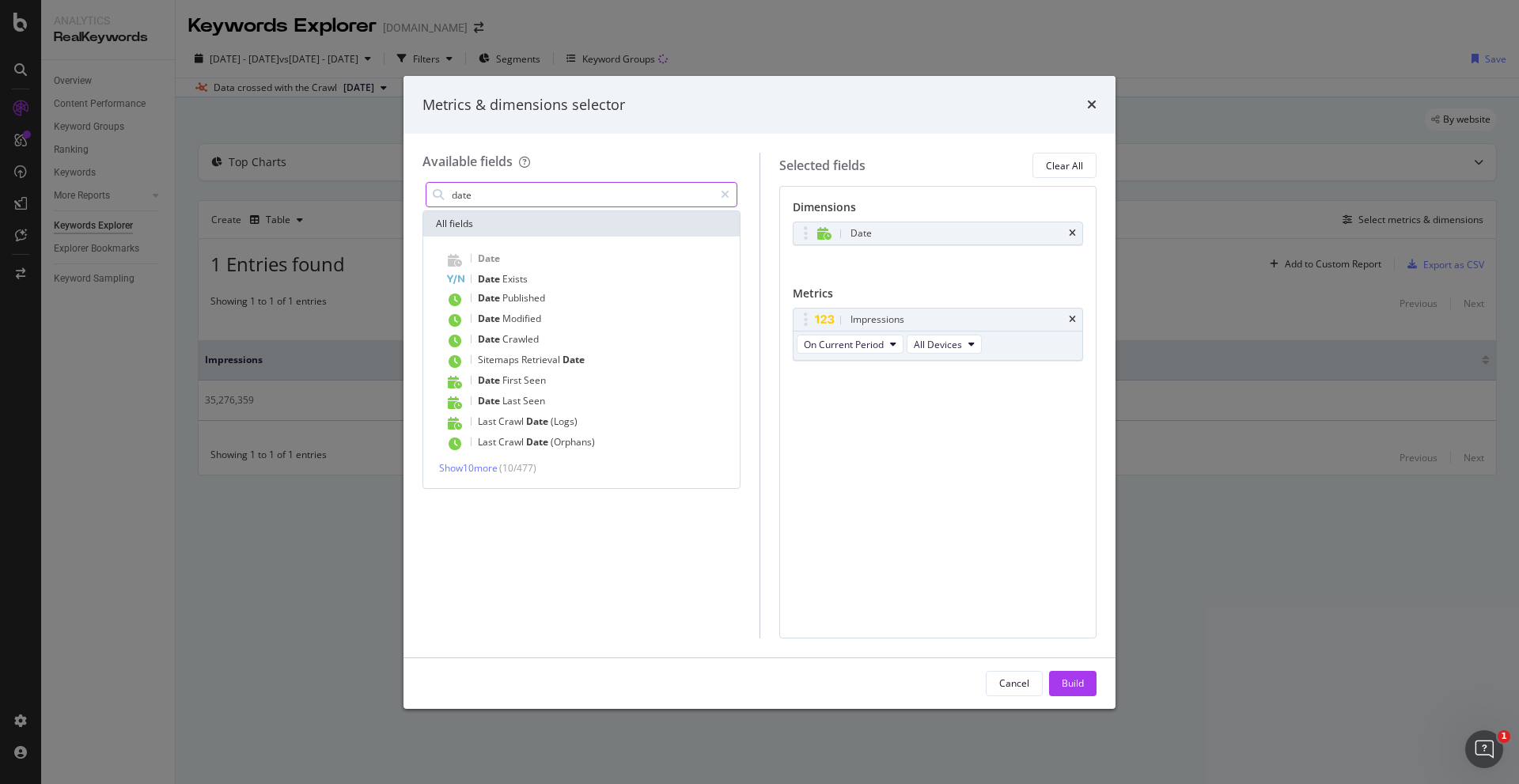
click at [477, 198] on input "date" at bounding box center [582, 194] width 264 height 24
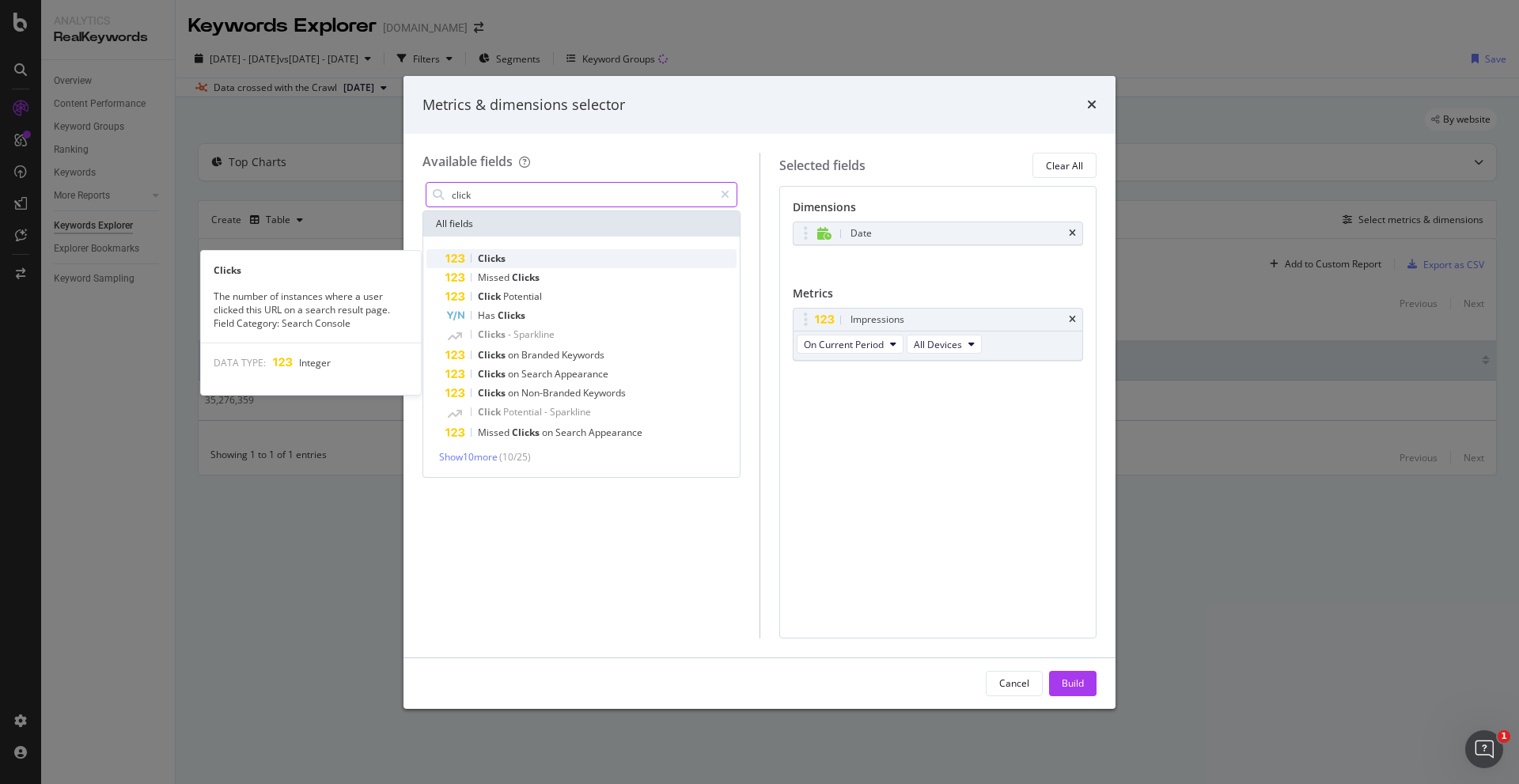
type input "click"
click at [508, 258] on div "Clicks" at bounding box center [591, 258] width 291 height 19
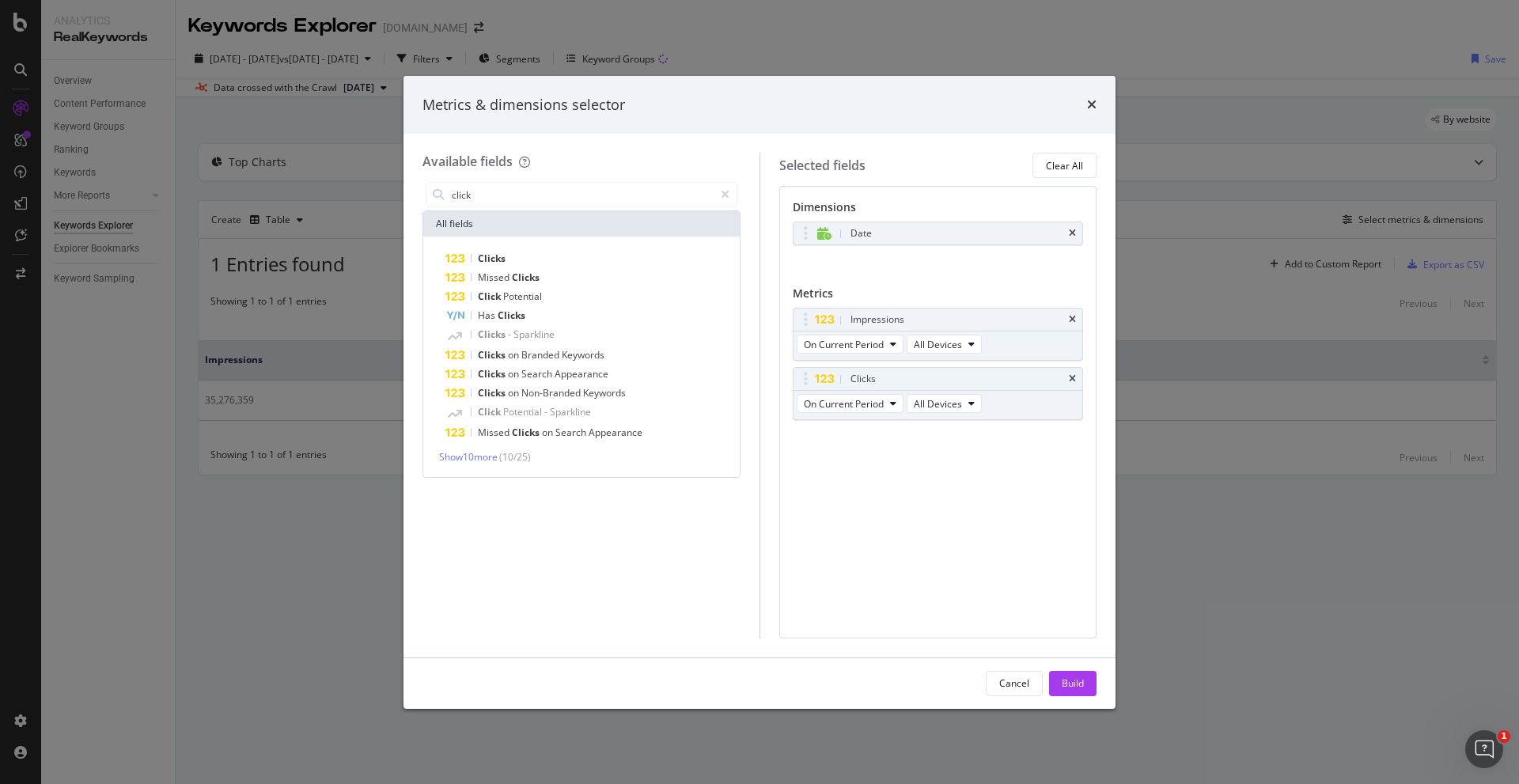
click at [1075, 681] on div "Build" at bounding box center [1072, 682] width 22 height 13
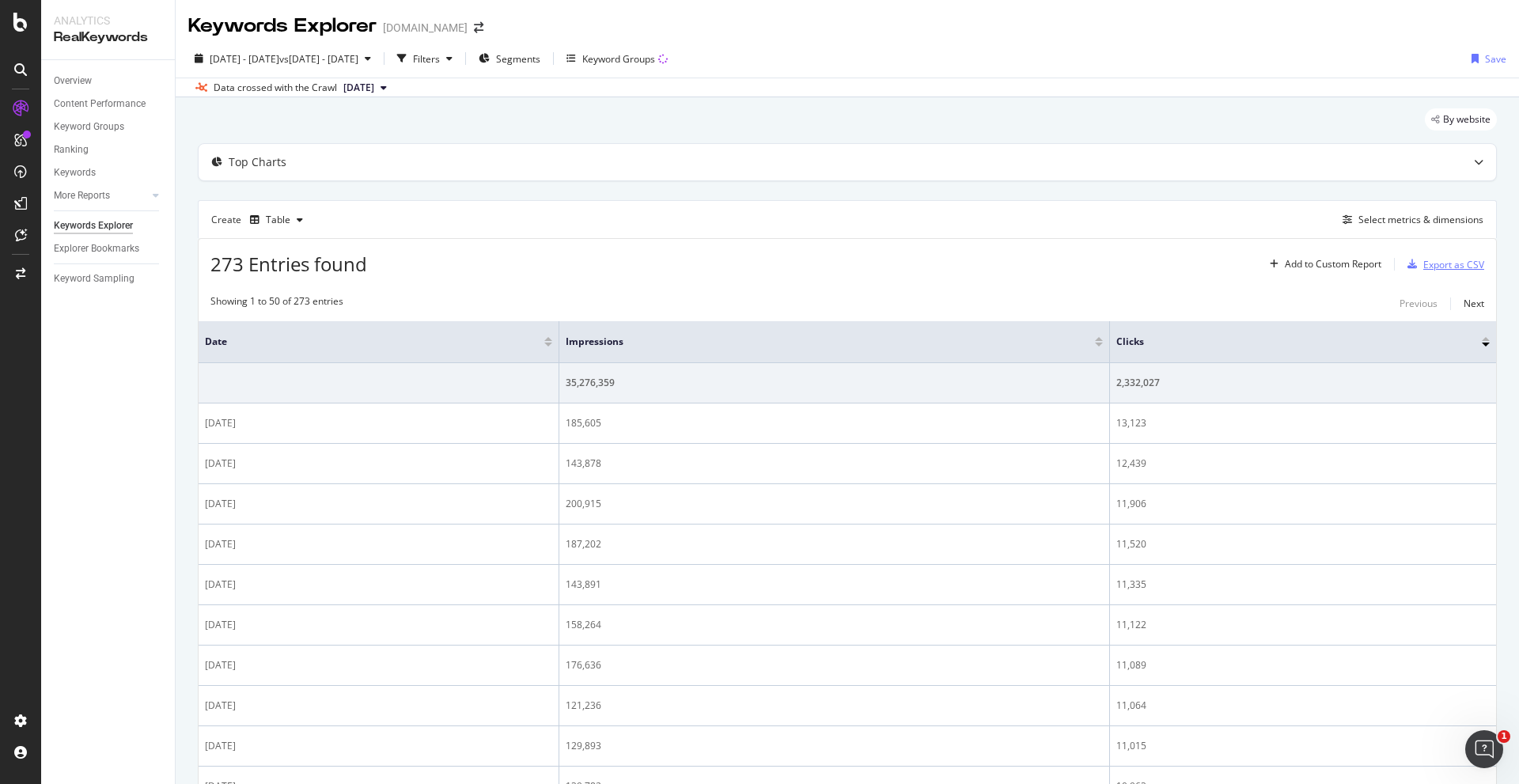
click at [1424, 262] on div "Export as CSV" at bounding box center [1453, 264] width 61 height 13
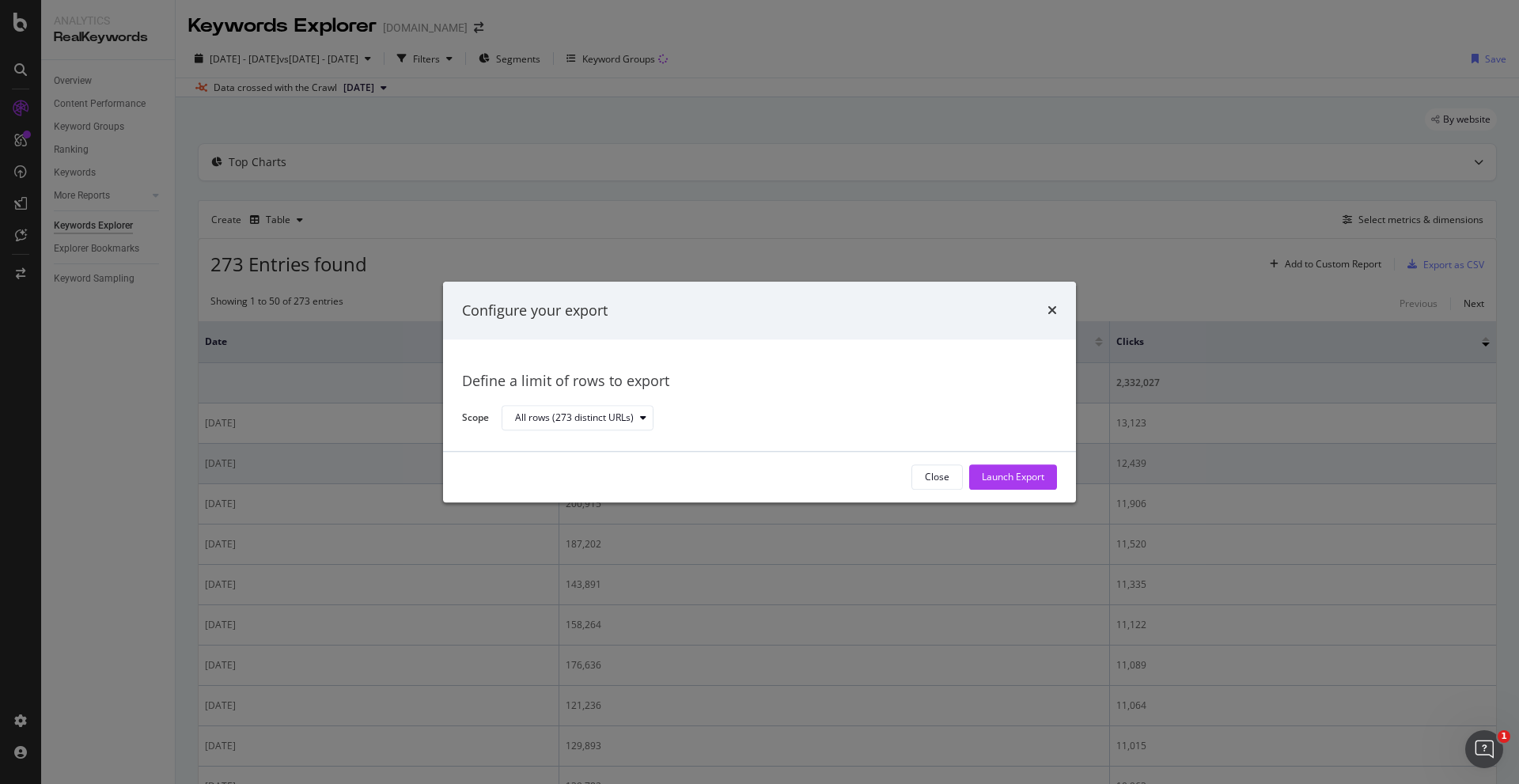
click at [1028, 479] on div "Launch Export" at bounding box center [1013, 477] width 62 height 13
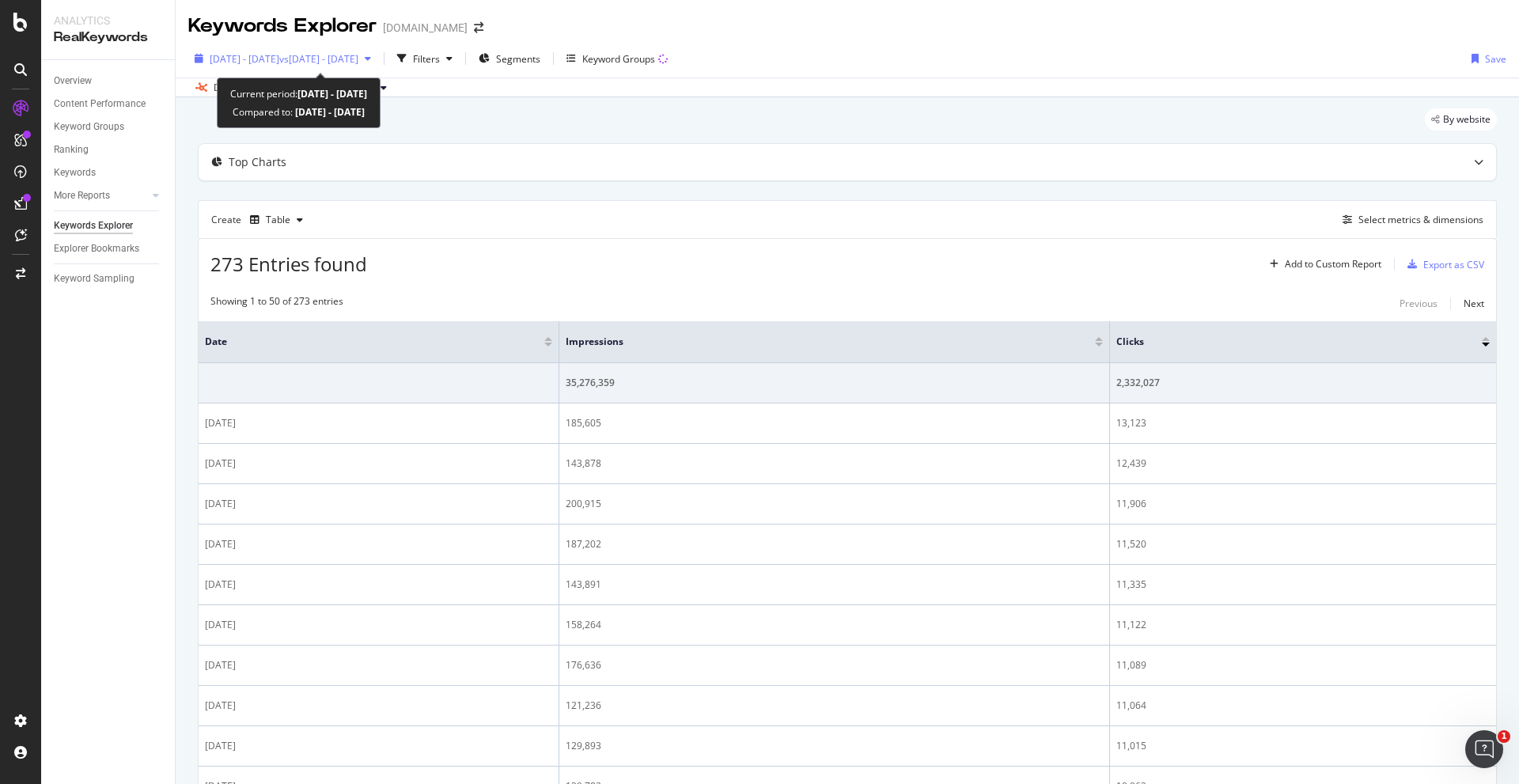
click at [257, 53] on span "[DATE] - [DATE]" at bounding box center [244, 59] width 69 height 13
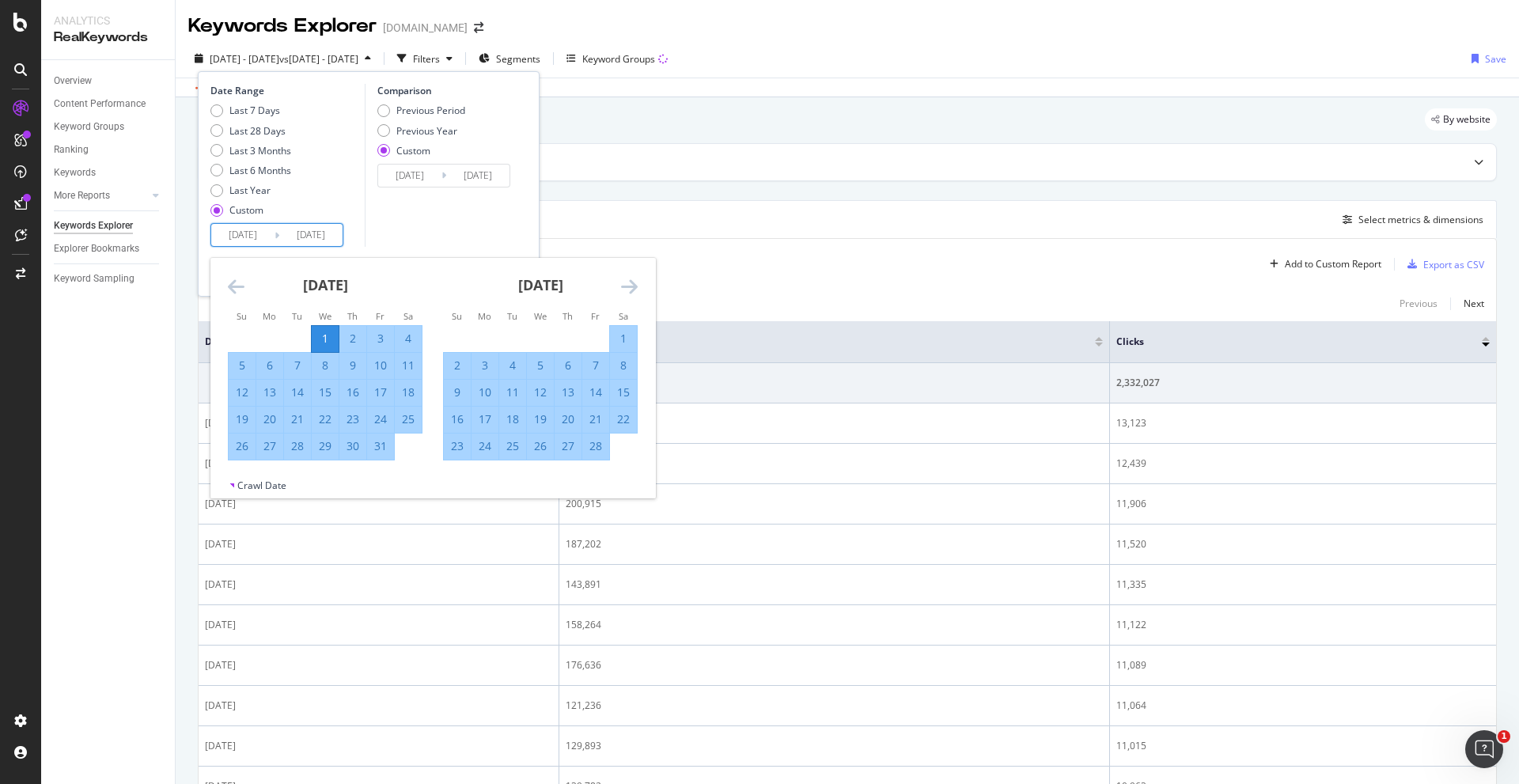
click at [229, 233] on input "[DATE]" at bounding box center [242, 234] width 63 height 22
click at [236, 285] on icon "Move backward to switch to the previous month." at bounding box center [236, 286] width 17 height 19
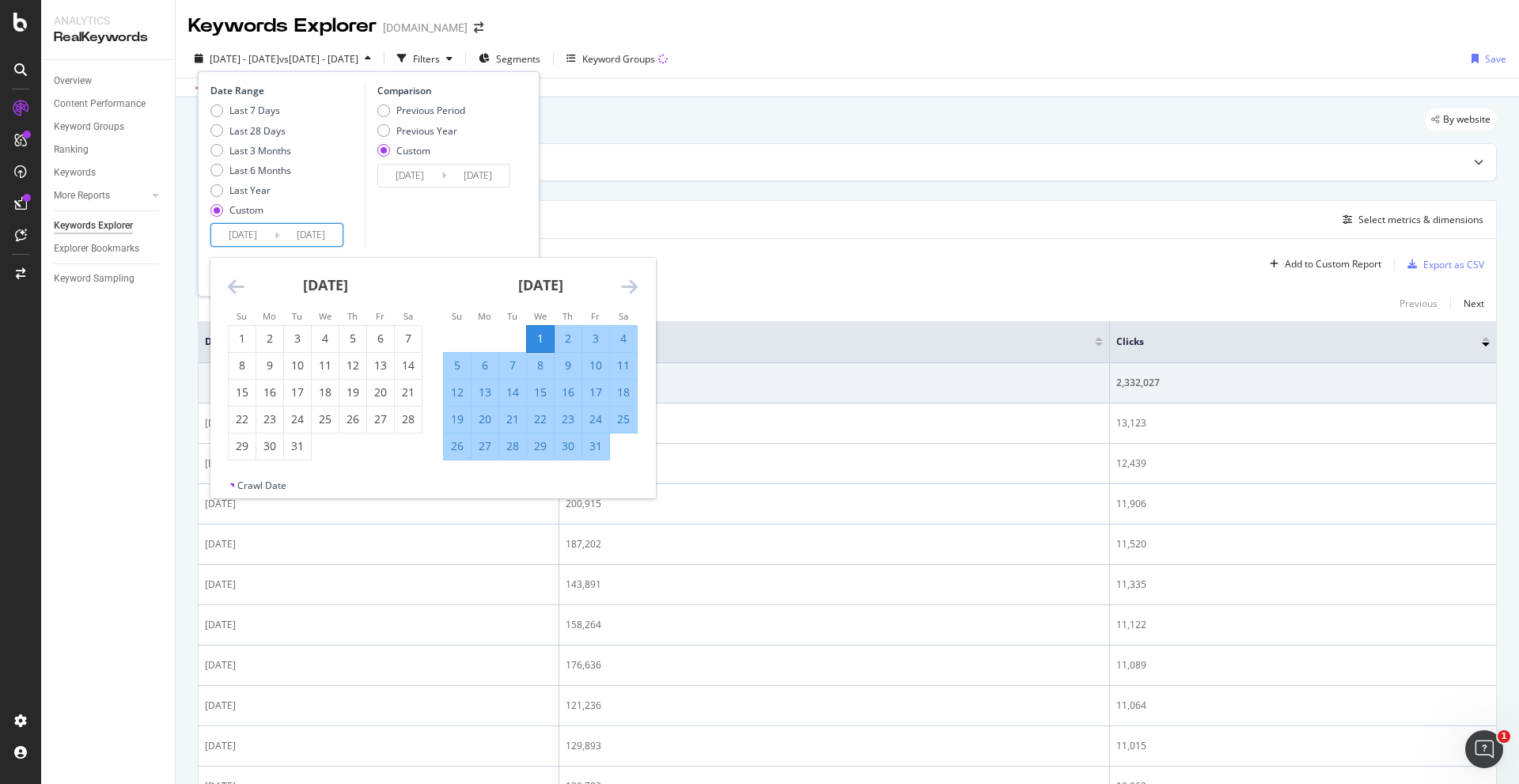
click at [236, 285] on icon "Move backward to switch to the previous month." at bounding box center [236, 286] width 17 height 19
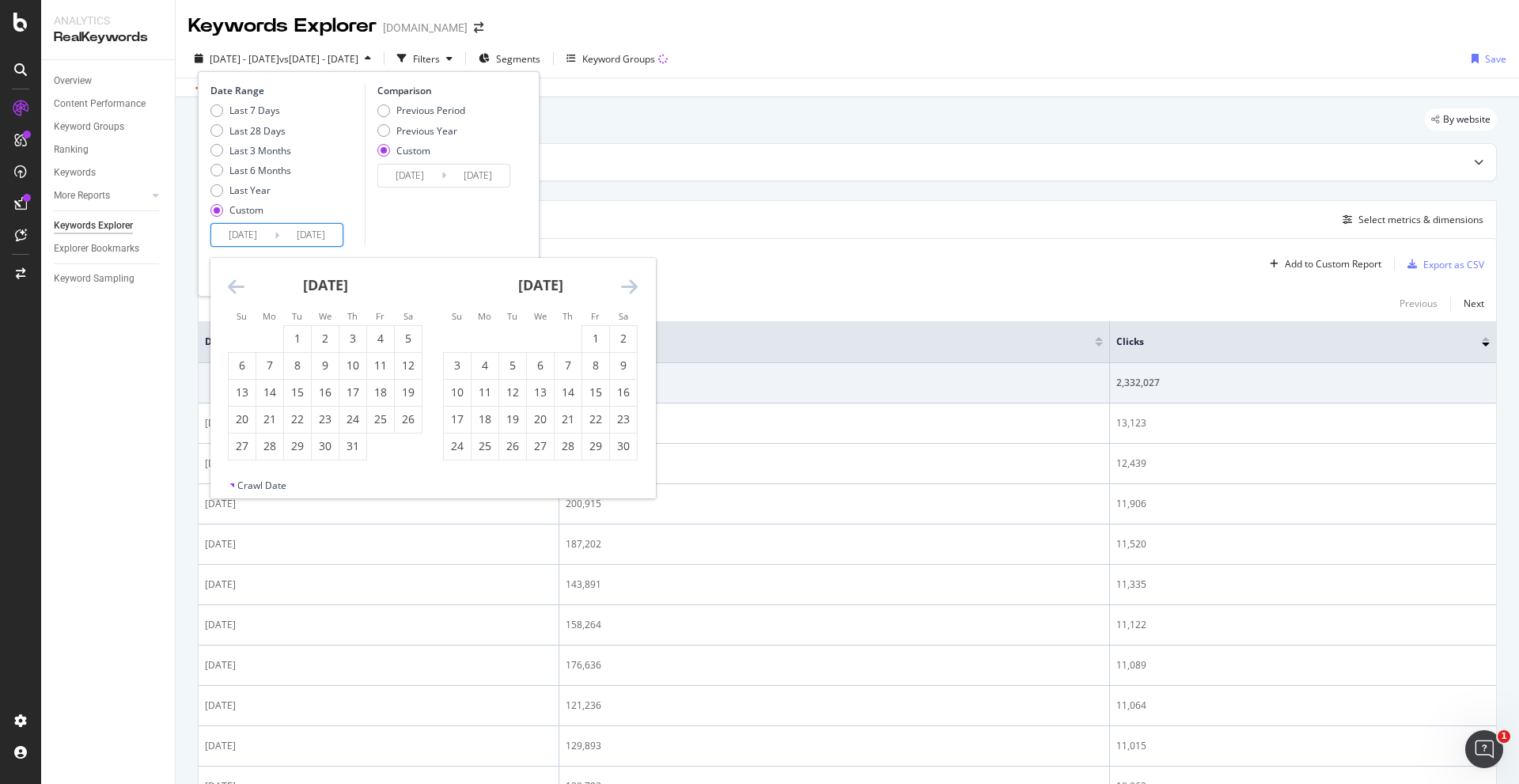
click at [236, 285] on icon "Move backward to switch to the previous month." at bounding box center [236, 286] width 17 height 19
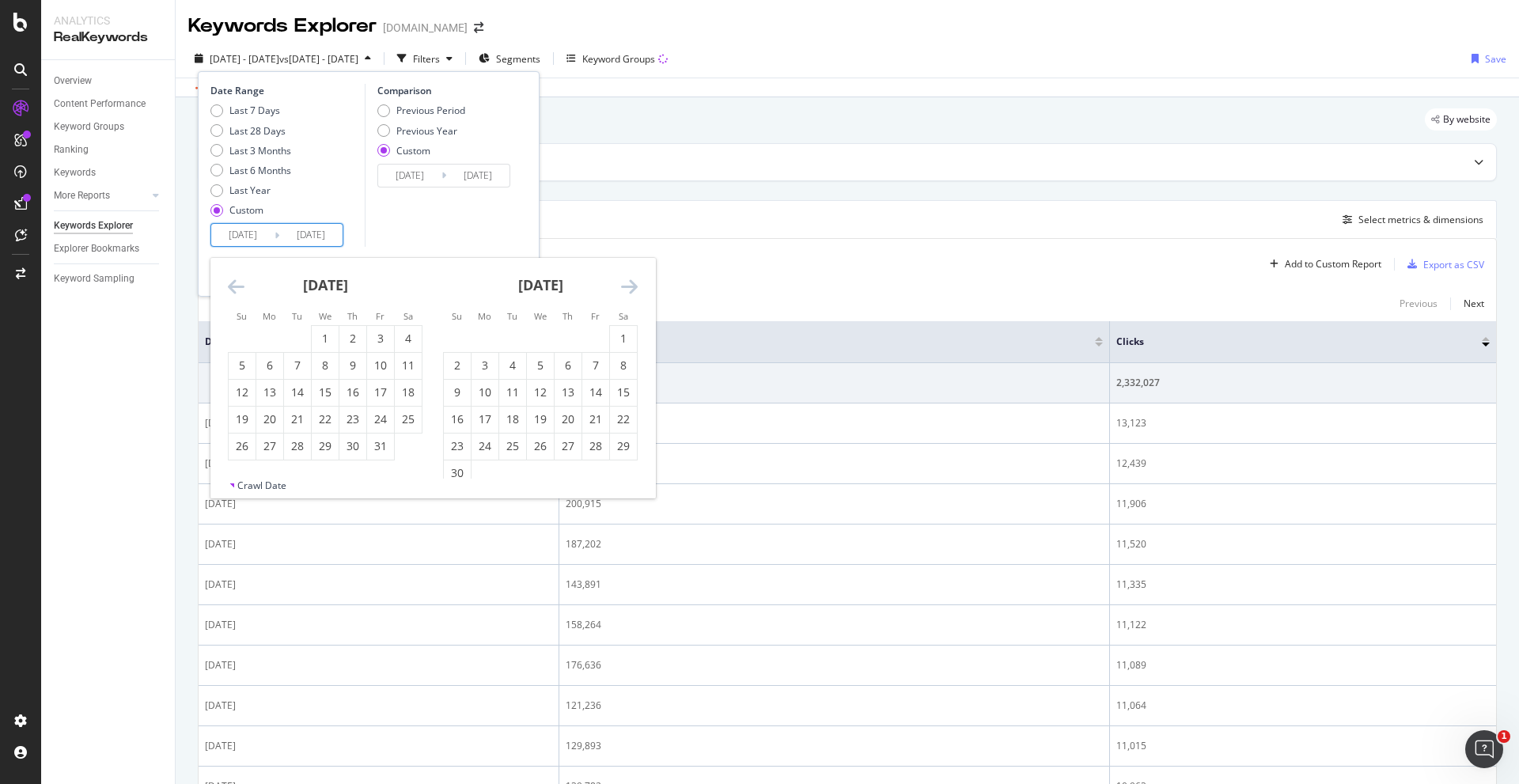
click at [236, 285] on icon "Move backward to switch to the previous month." at bounding box center [236, 286] width 17 height 19
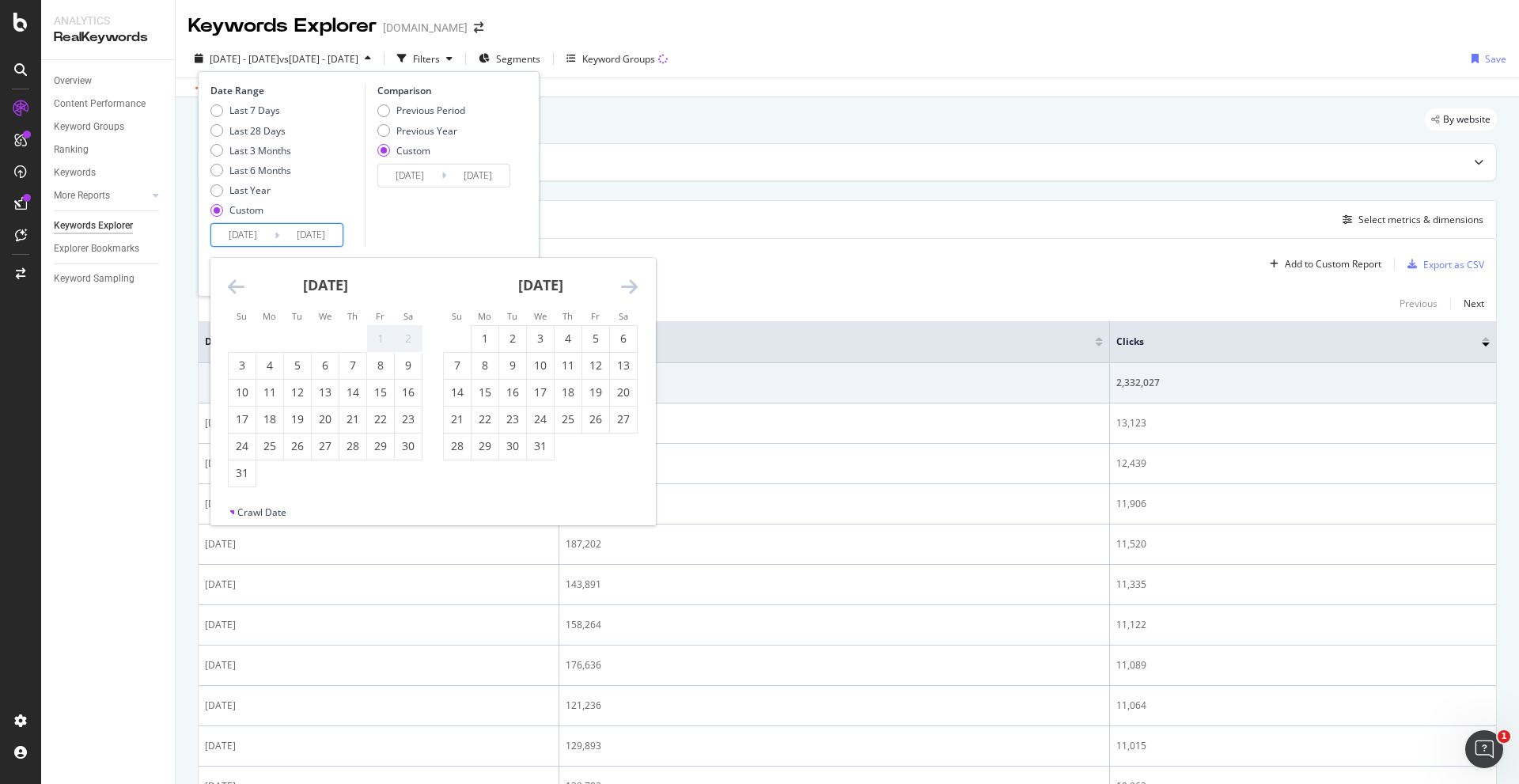
click at [236, 285] on icon "Move backward to switch to the previous month." at bounding box center [236, 286] width 17 height 19
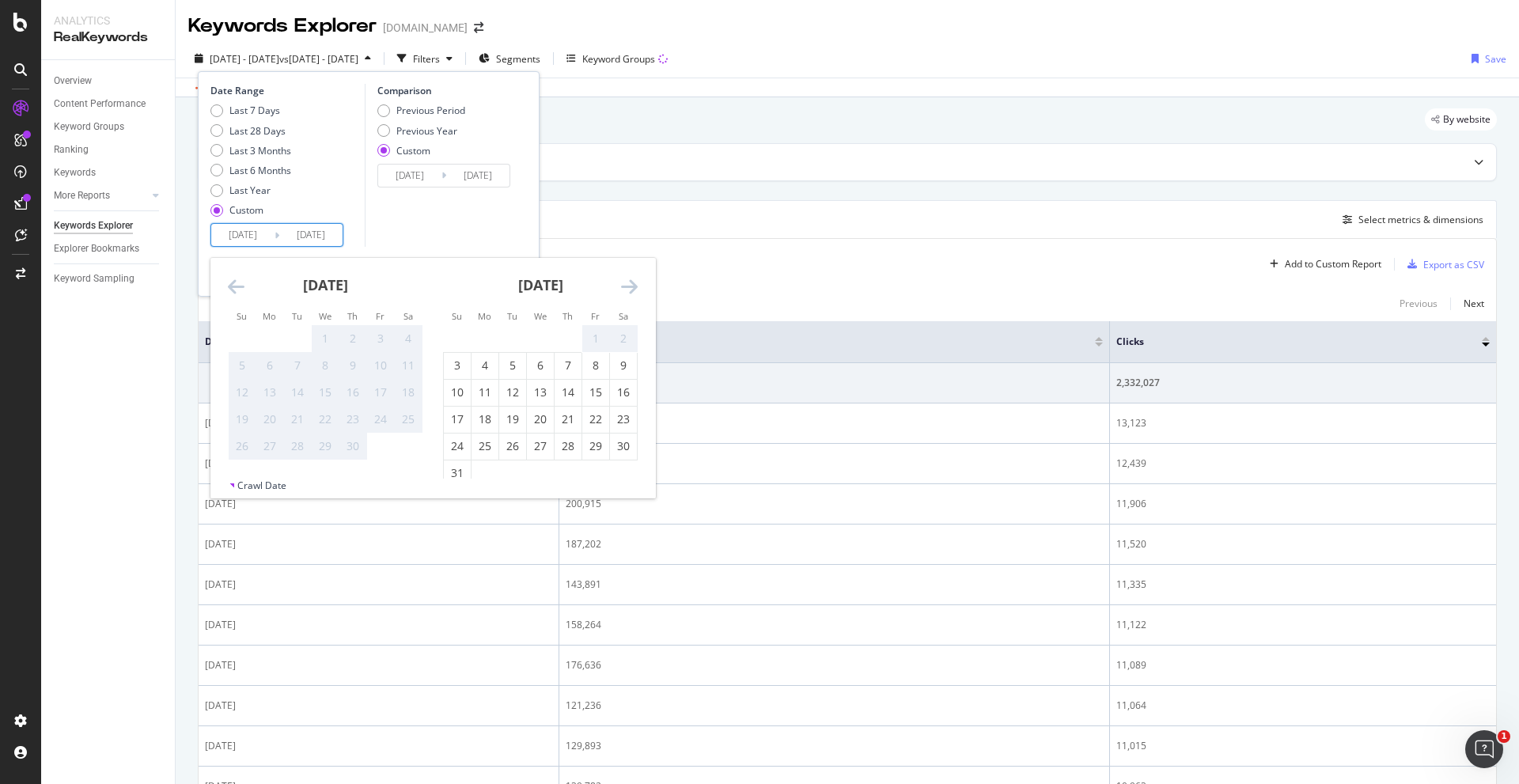
click at [628, 279] on icon "Move forward to switch to the next month." at bounding box center [629, 286] width 17 height 19
click at [491, 338] on div "1" at bounding box center [485, 339] width 27 height 16
type input "[DATE]"
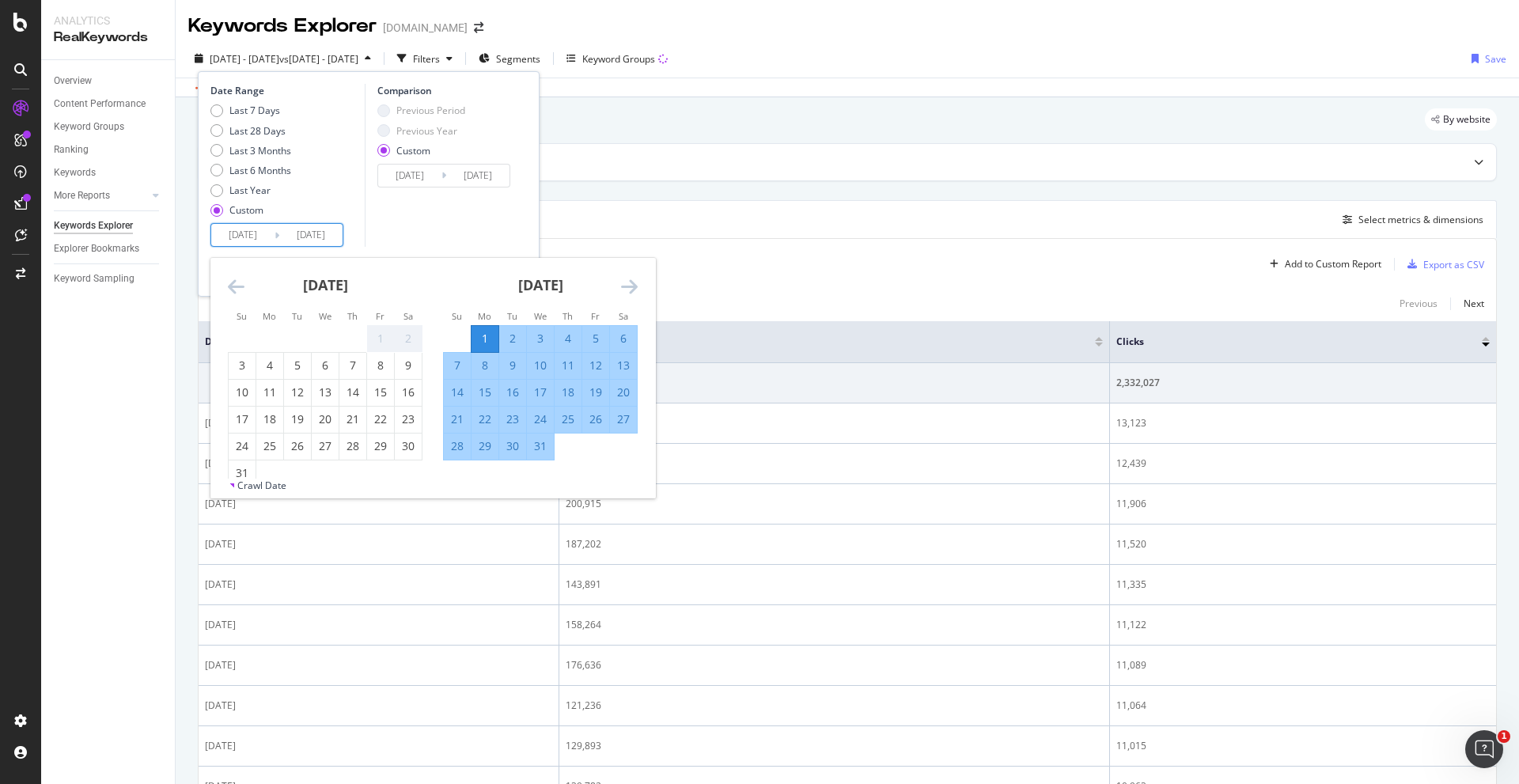
click at [478, 213] on div "Comparison Previous Period Previous Year Custom [DATE] Navigate forward to inte…" at bounding box center [439, 165] width 151 height 163
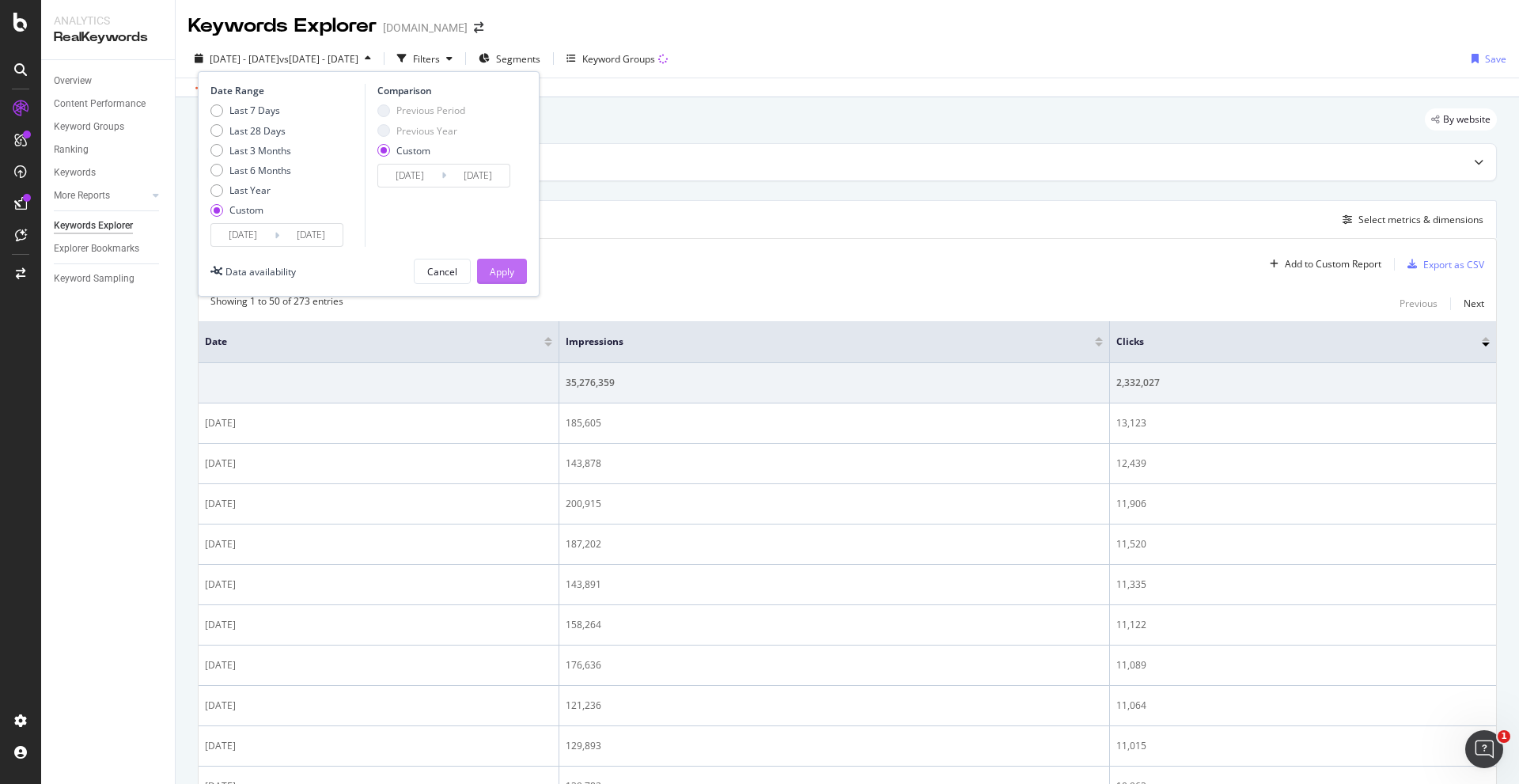
click at [502, 272] on div "Apply" at bounding box center [502, 271] width 25 height 13
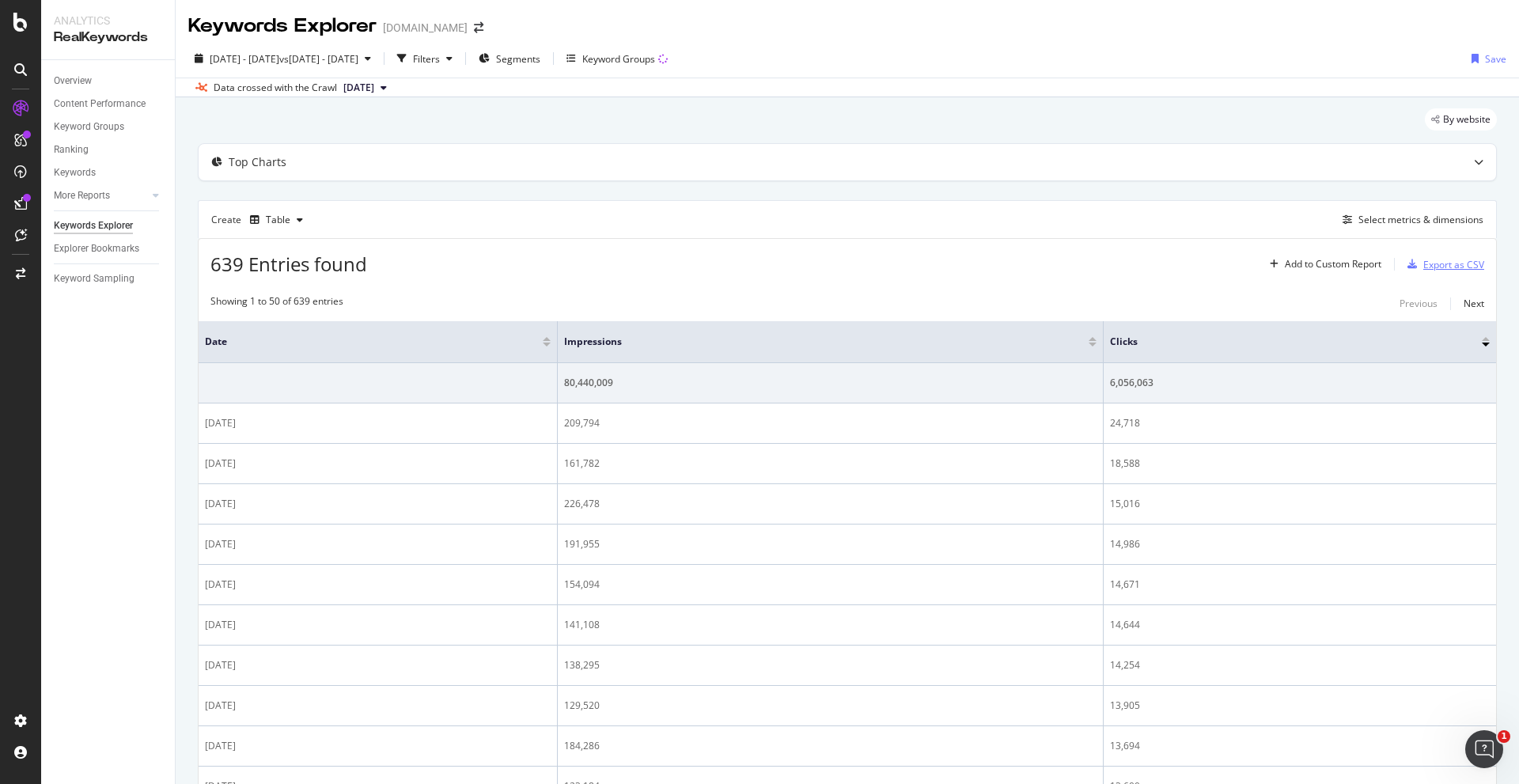
click at [1423, 263] on div "Export as CSV" at bounding box center [1453, 264] width 61 height 13
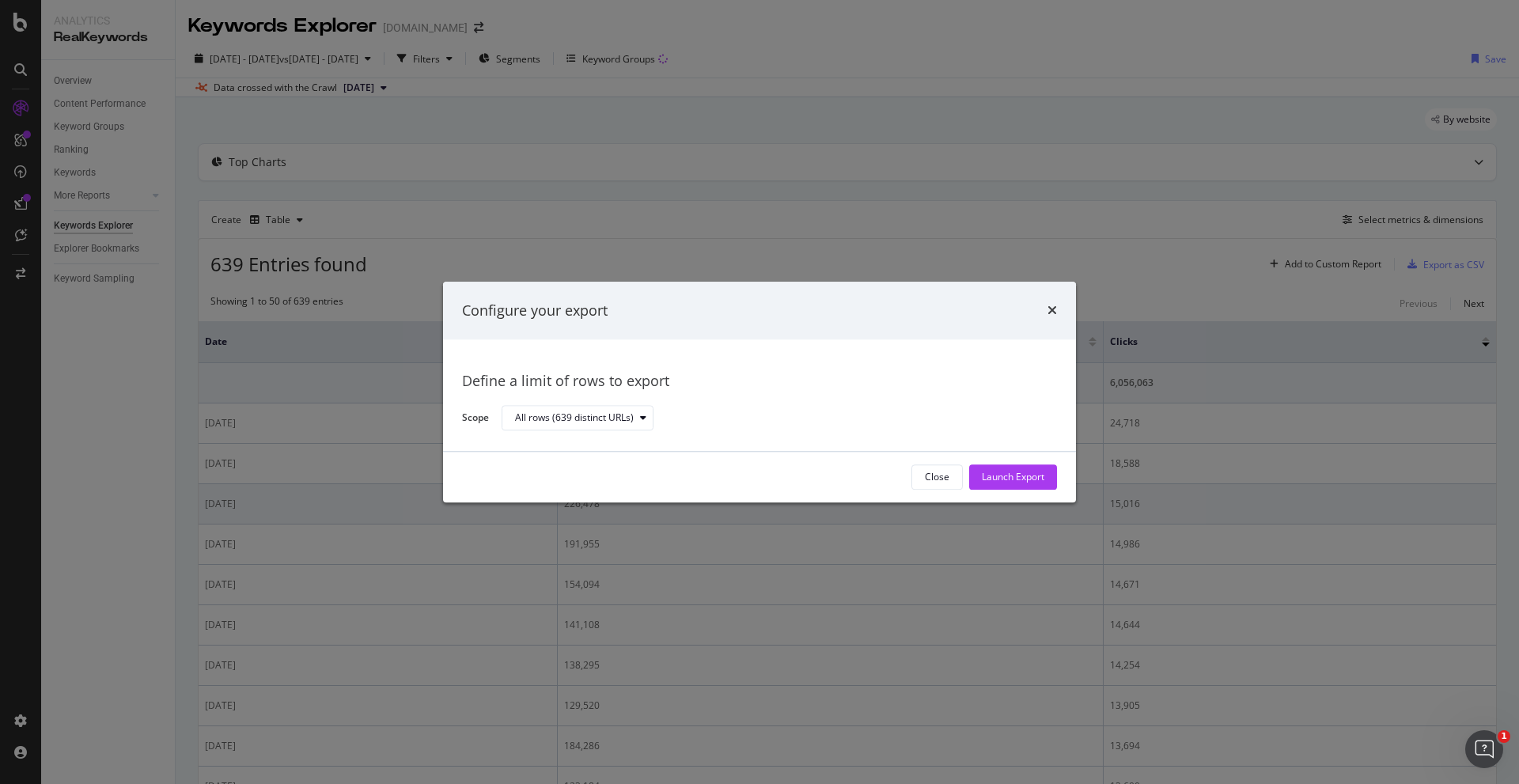
click at [1021, 481] on div "Launch Export" at bounding box center [1013, 477] width 62 height 13
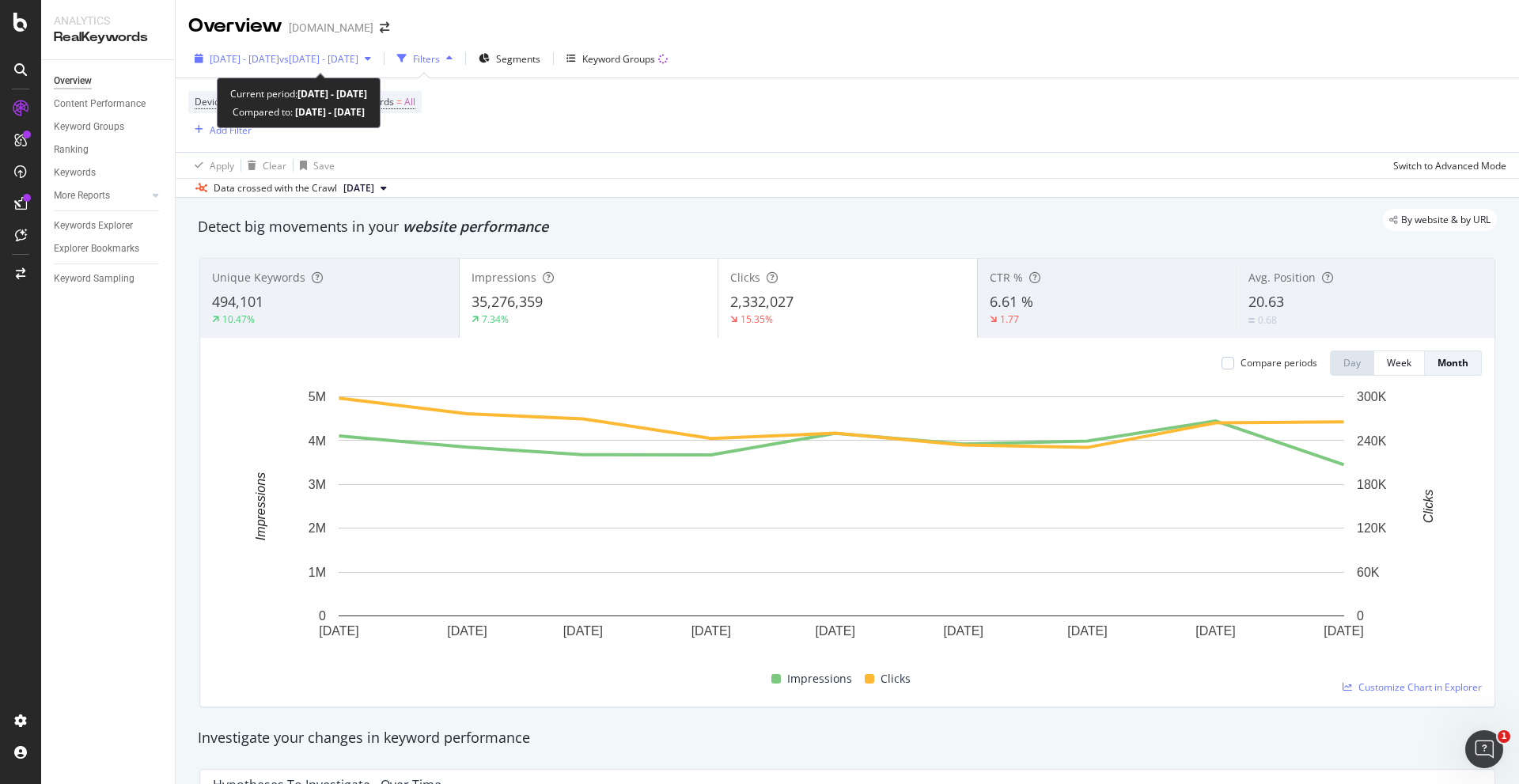
click at [358, 60] on span "vs [DATE] - [DATE]" at bounding box center [318, 59] width 79 height 13
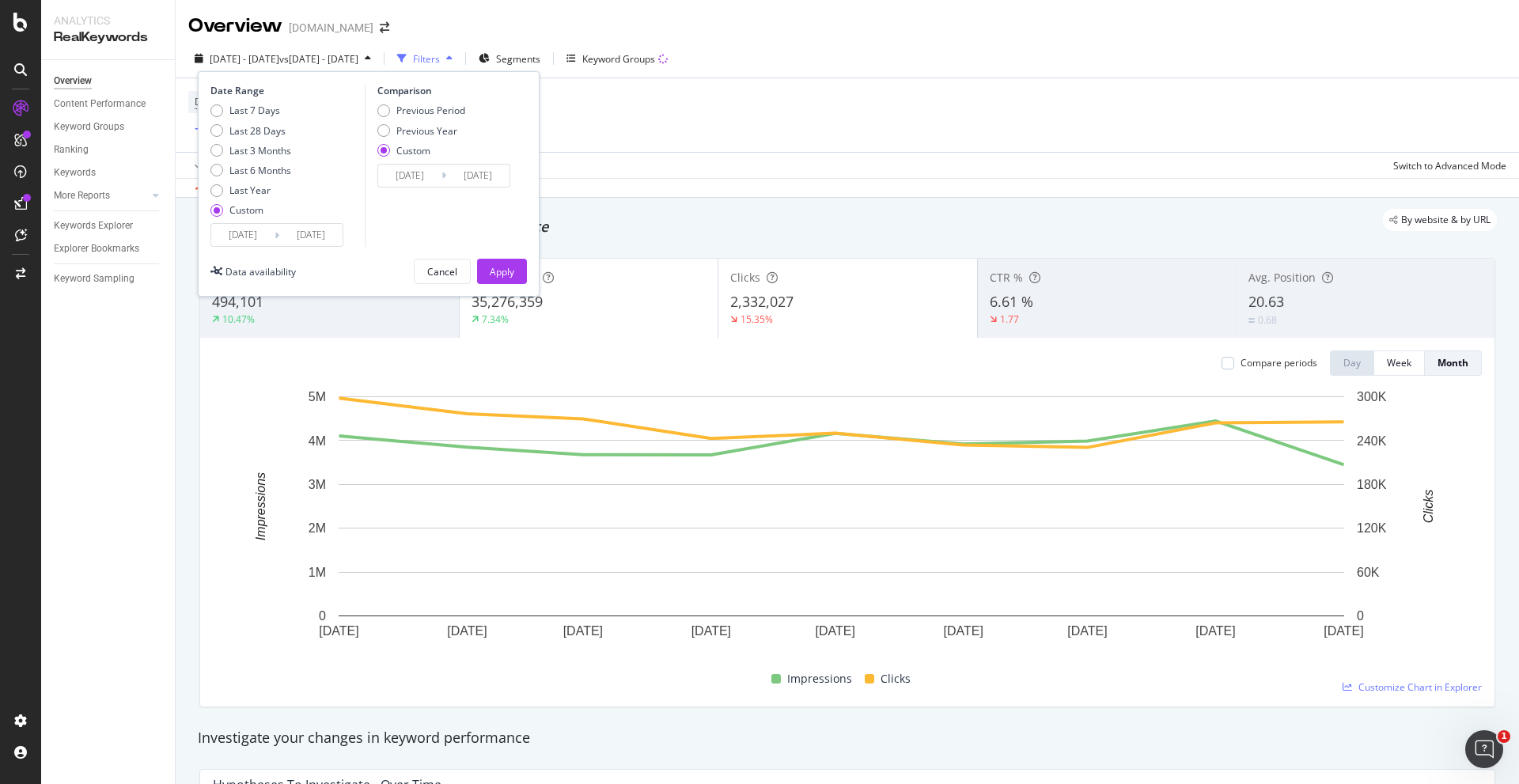
click at [167, 454] on div "Overview Content Performance Keyword Groups Ranking Keywords More Reports Count…" at bounding box center [108, 421] width 134 height 723
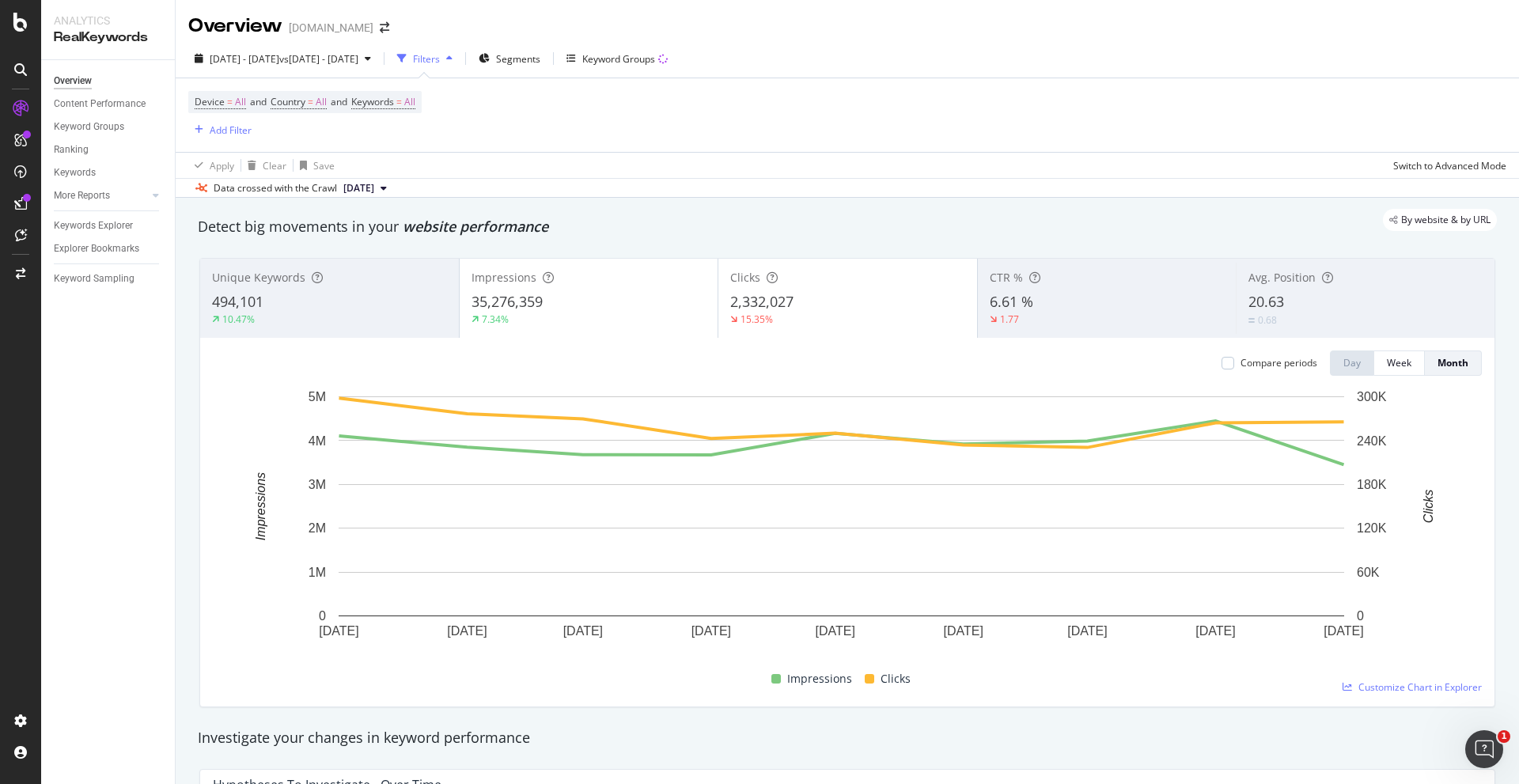
click at [194, 367] on div "Unique Keywords 494,101 10.47% Impressions 35,276,359 7.34% Clicks 2,332,027 15…" at bounding box center [847, 482] width 1315 height 475
click at [194, 368] on div "Unique Keywords 494,101 10.47% Impressions 35,276,359 7.34% Clicks 2,332,027 15…" at bounding box center [847, 482] width 1315 height 475
click at [405, 103] on span "Keywords = All" at bounding box center [383, 102] width 64 height 14
click at [398, 133] on div "All" at bounding box center [392, 139] width 37 height 24
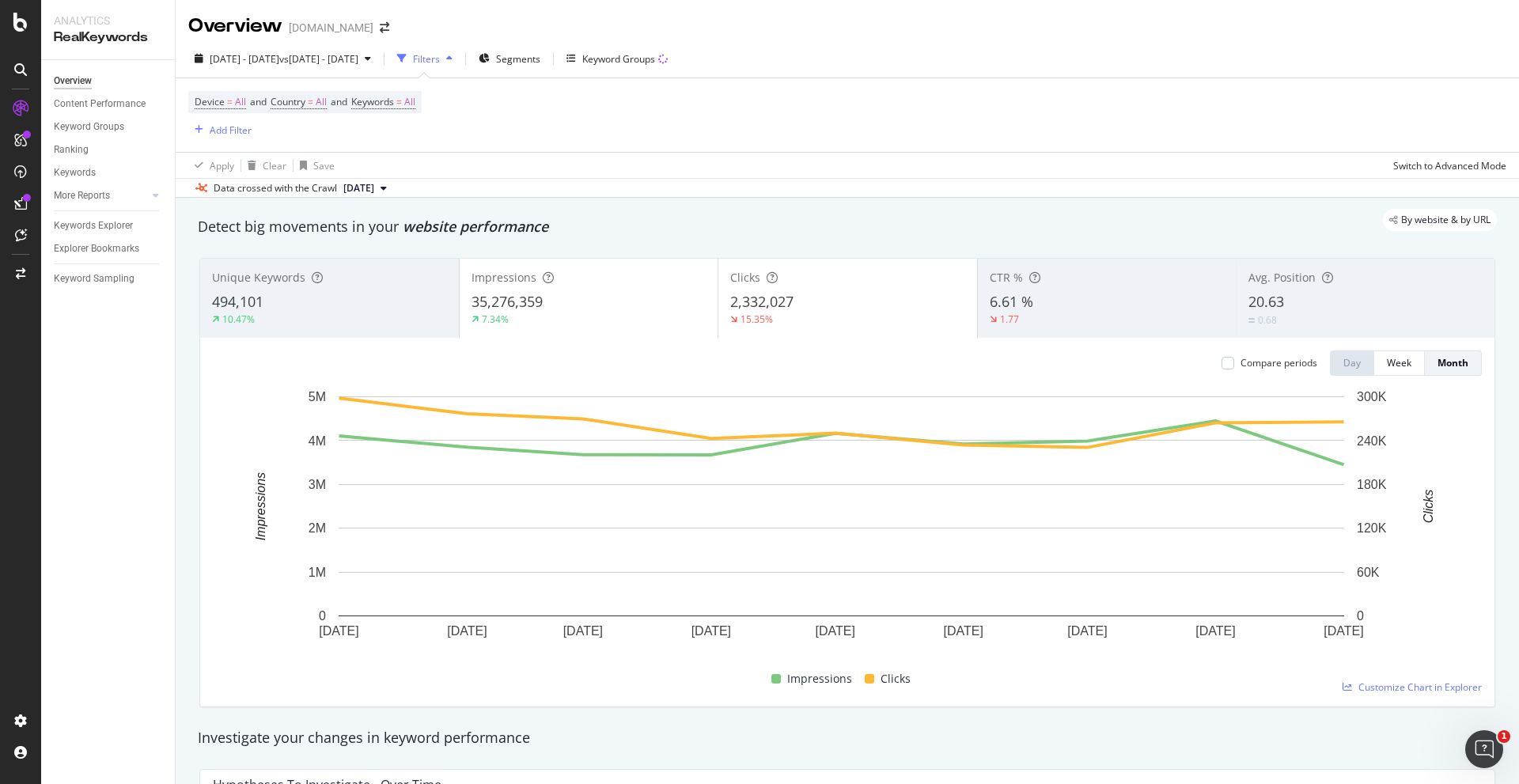
click at [758, 306] on span "2,332,027" at bounding box center [761, 301] width 63 height 19
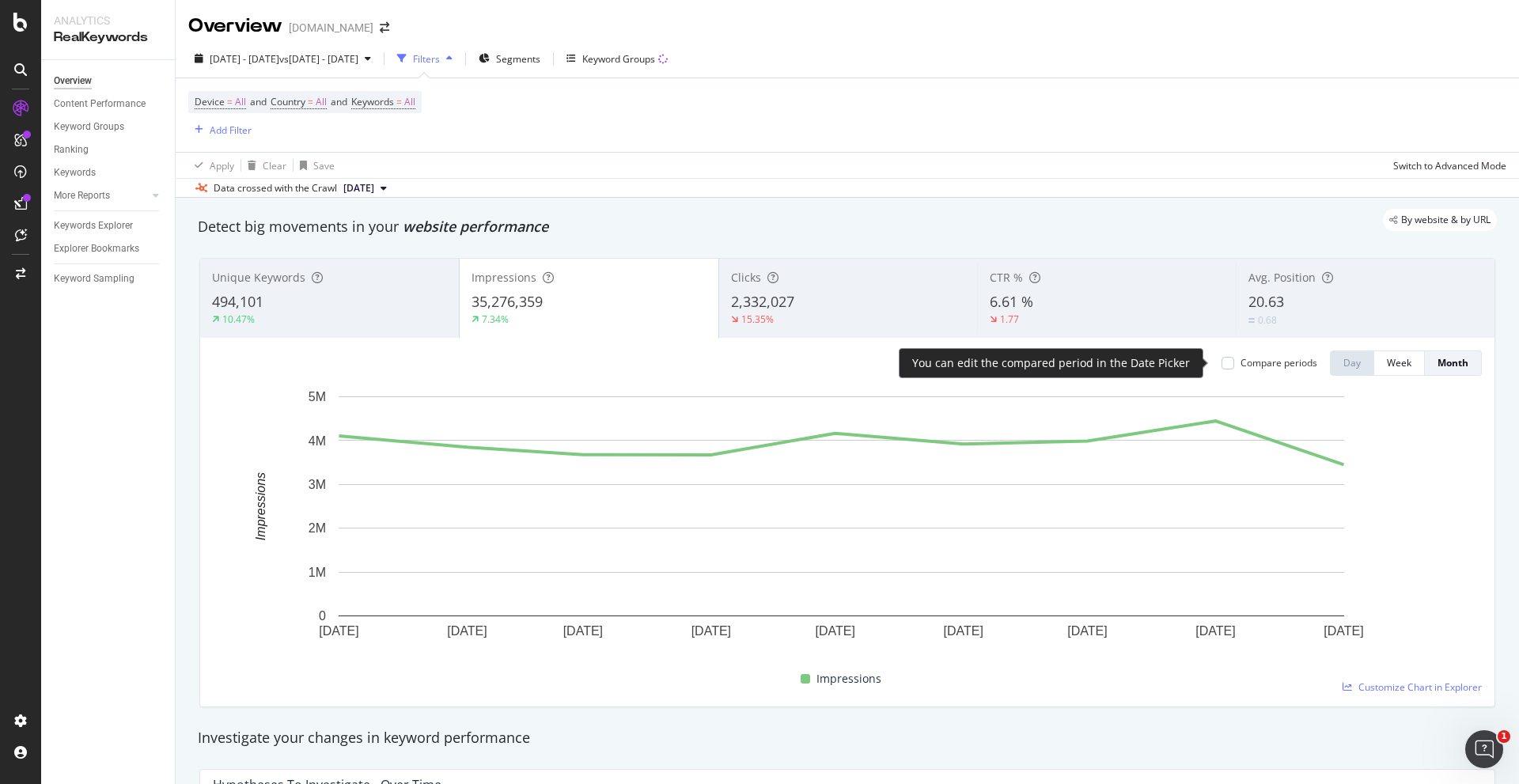
click at [1283, 364] on div "Compare periods" at bounding box center [1278, 363] width 77 height 13
